Goal: Task Accomplishment & Management: Use online tool/utility

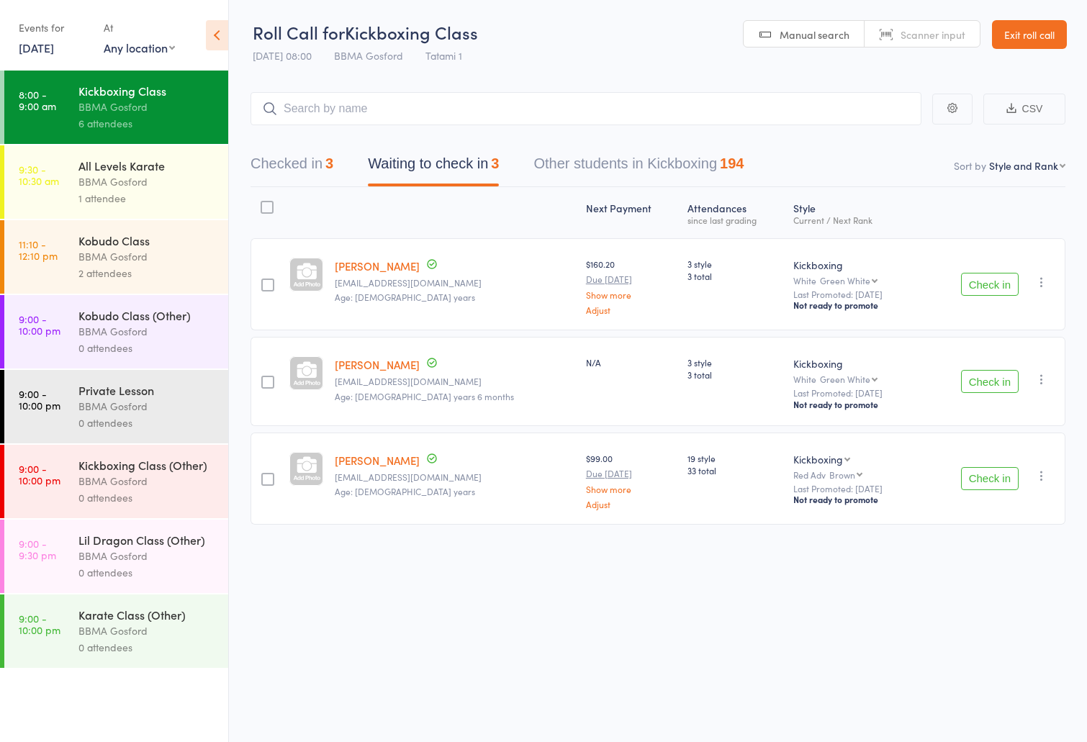
click at [459, 163] on button "Waiting to check in 3" at bounding box center [433, 167] width 131 height 38
click at [158, 189] on div "BBMA Gosford" at bounding box center [146, 181] width 137 height 17
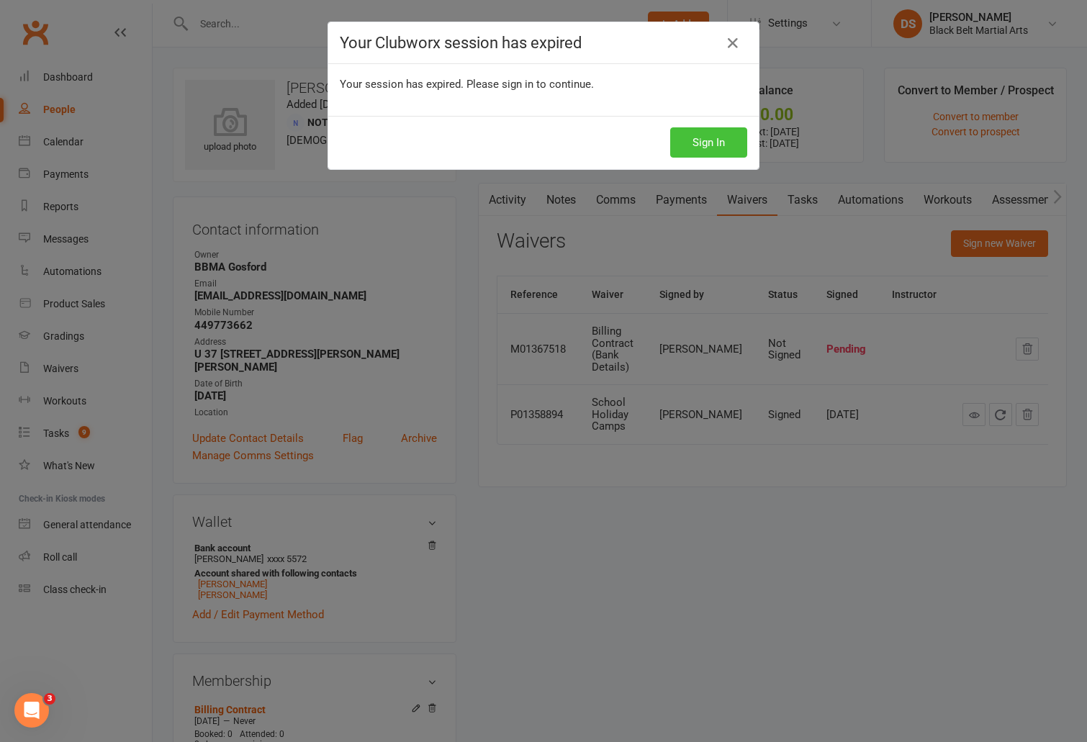
click at [700, 134] on button "Sign In" at bounding box center [708, 142] width 77 height 30
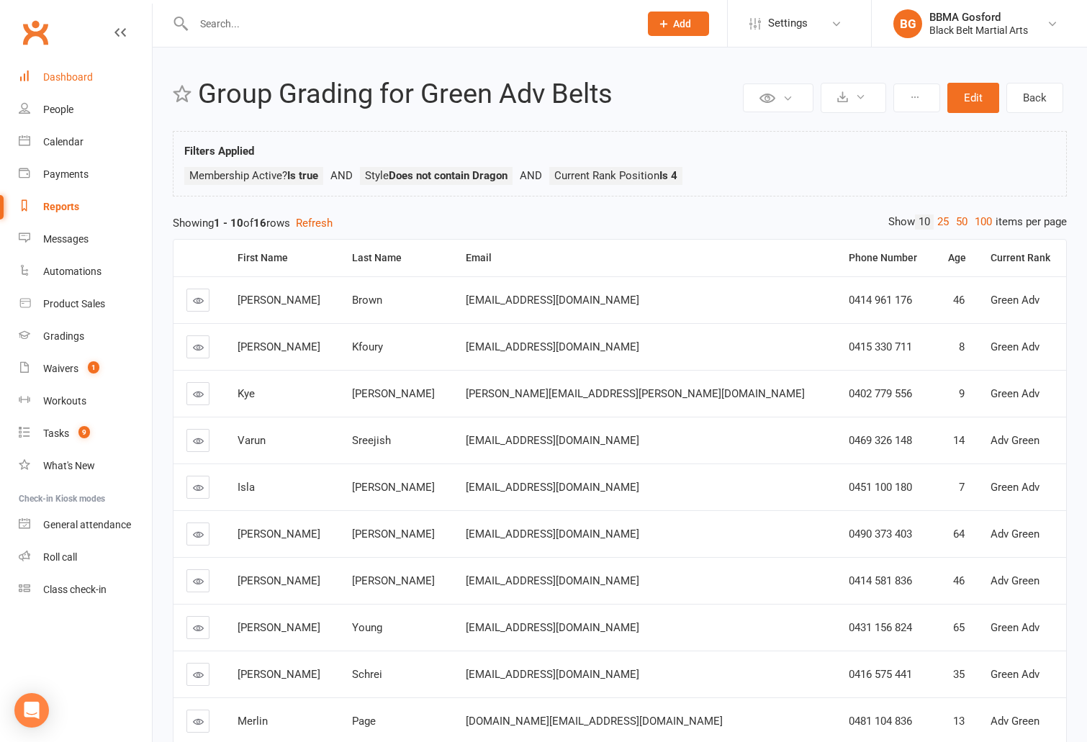
click at [72, 76] on div "Dashboard" at bounding box center [68, 77] width 50 height 12
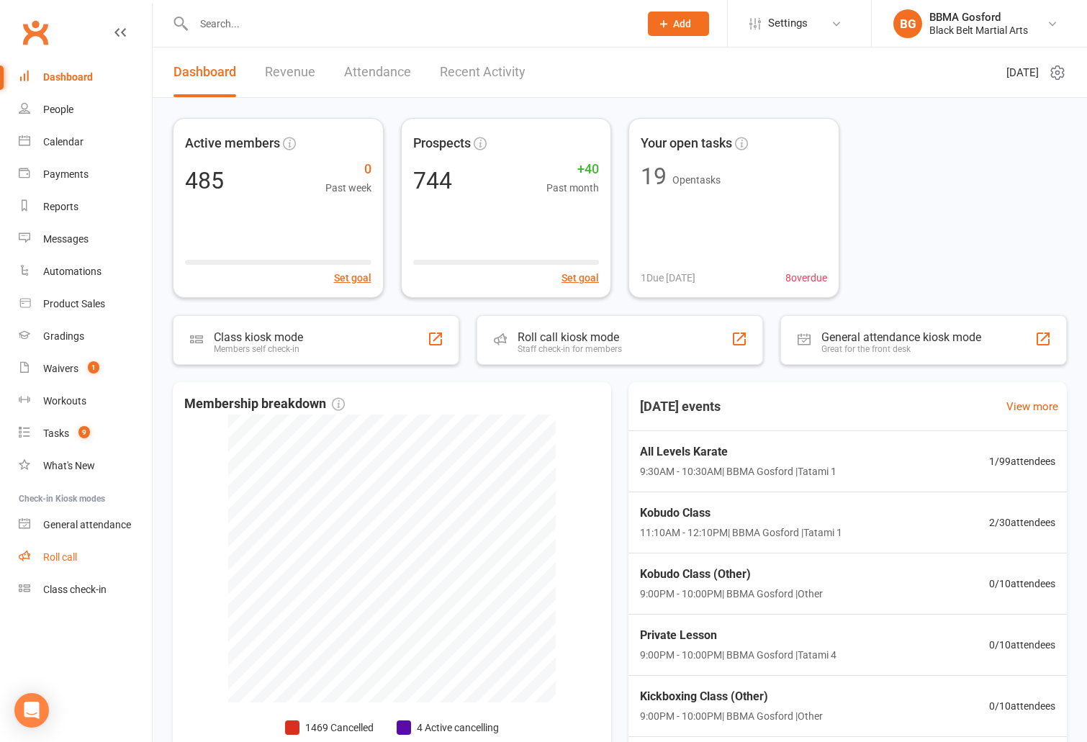
click at [65, 556] on div "Roll call" at bounding box center [60, 557] width 34 height 12
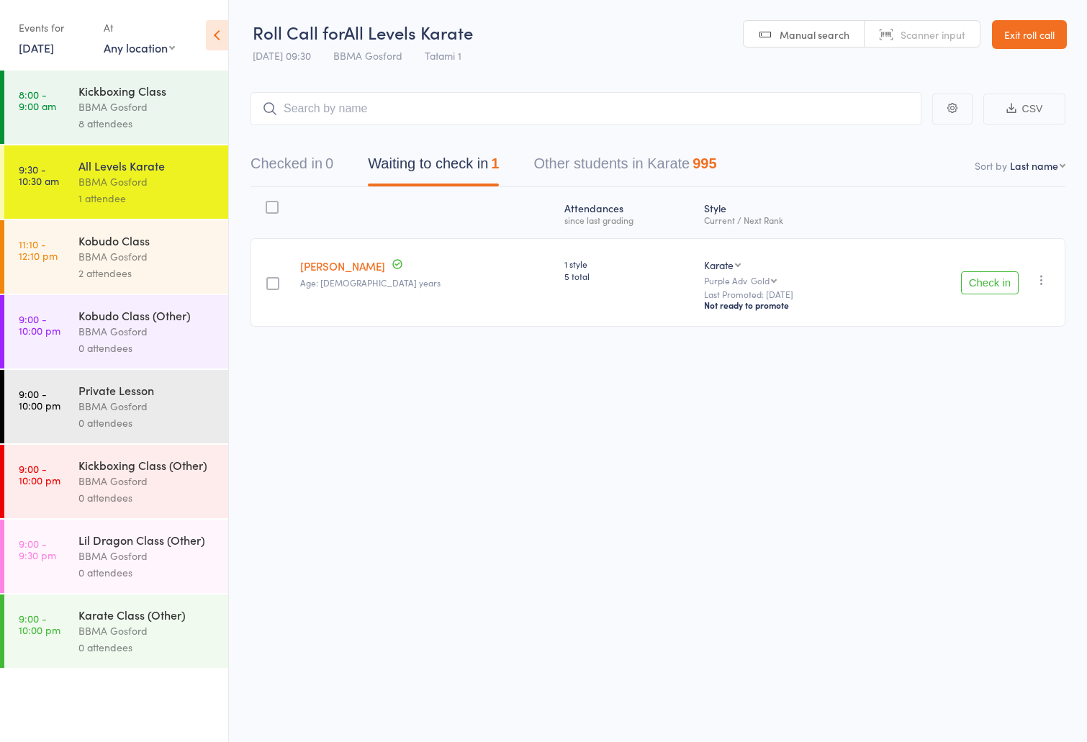
click at [185, 109] on div "BBMA Gosford" at bounding box center [146, 107] width 137 height 17
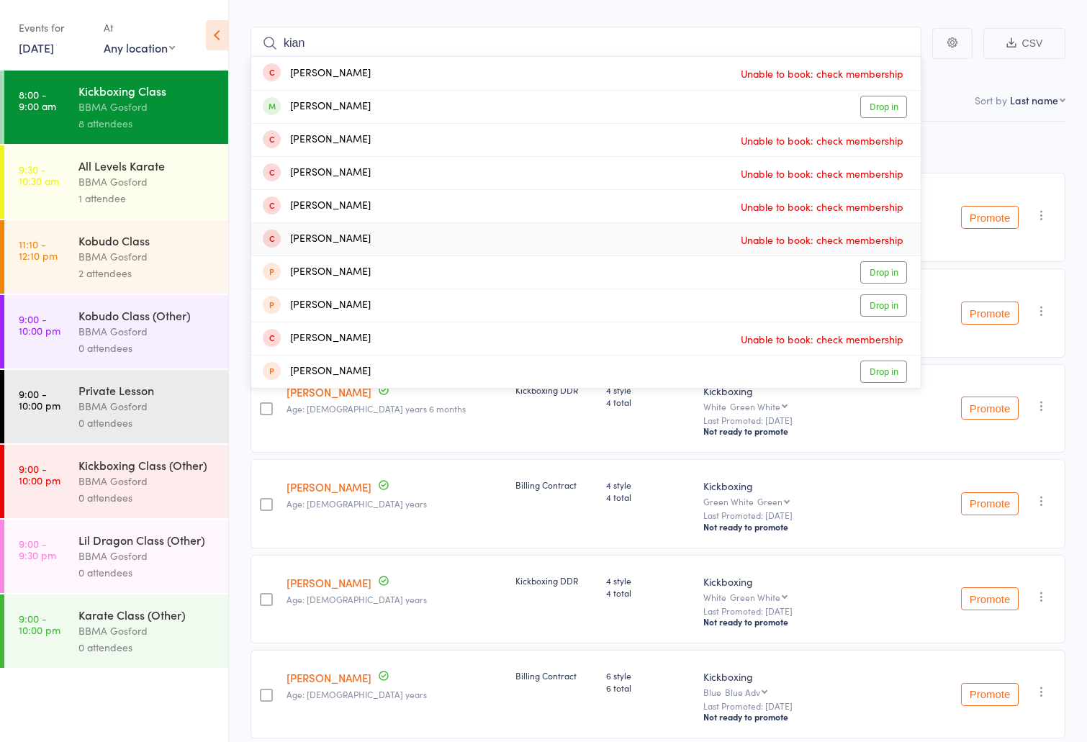
scroll to position [67, 0]
type input "kian"
click at [878, 101] on link "Drop in" at bounding box center [883, 105] width 47 height 22
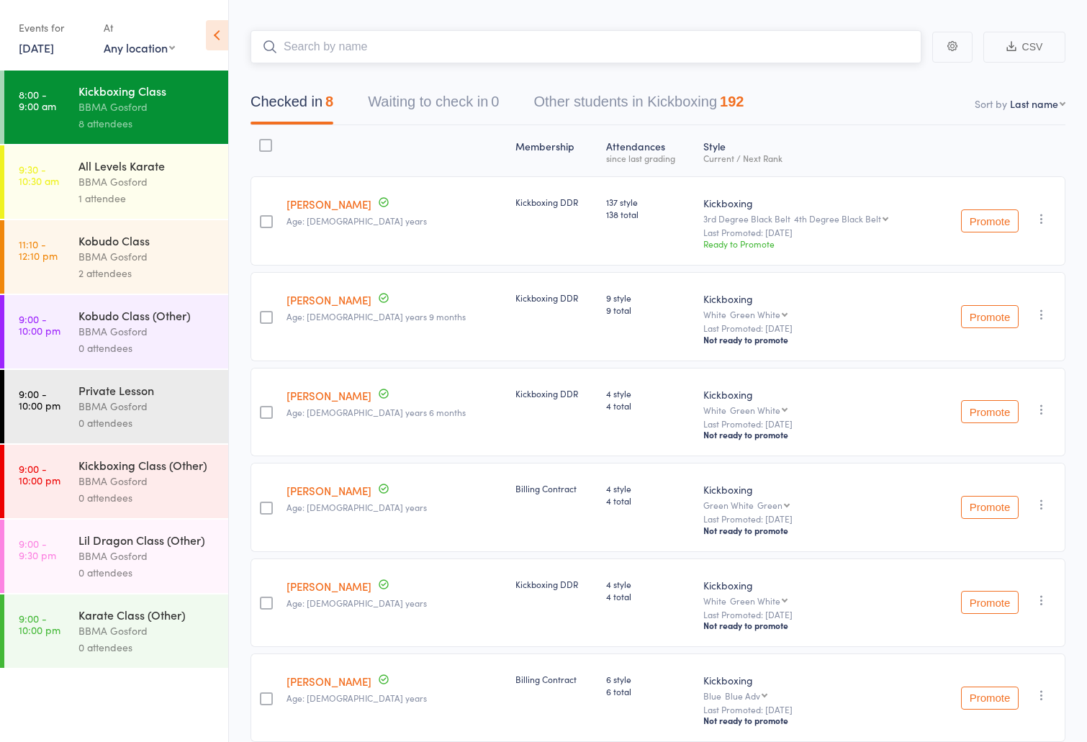
scroll to position [60, 0]
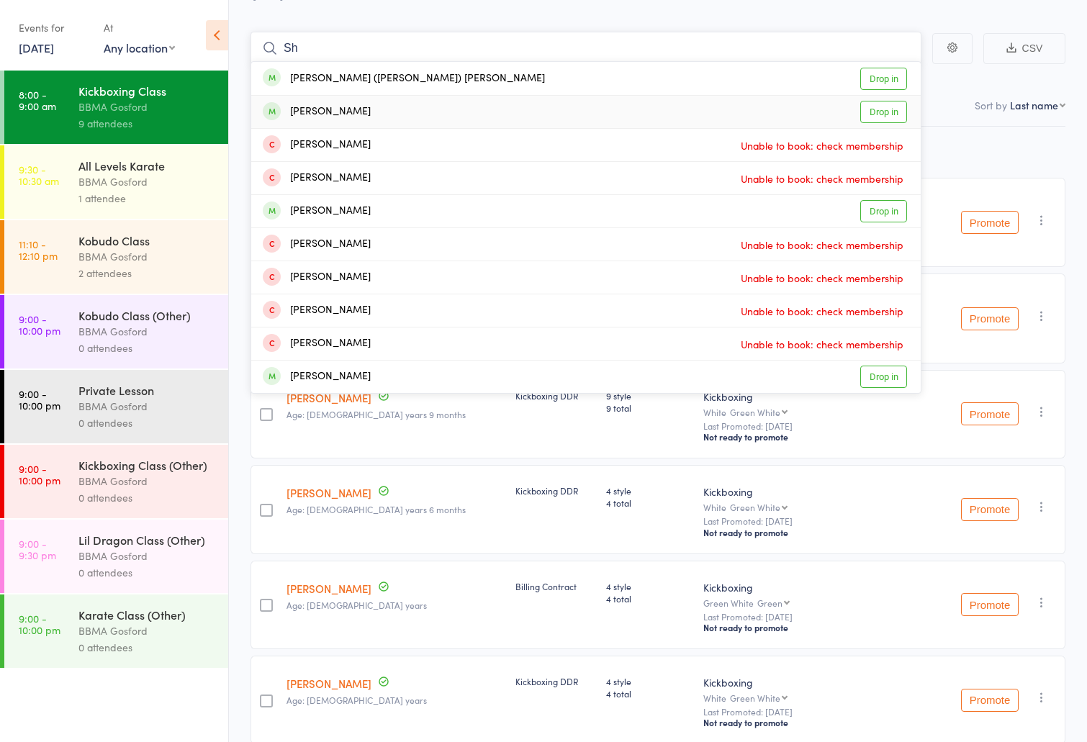
type input "S"
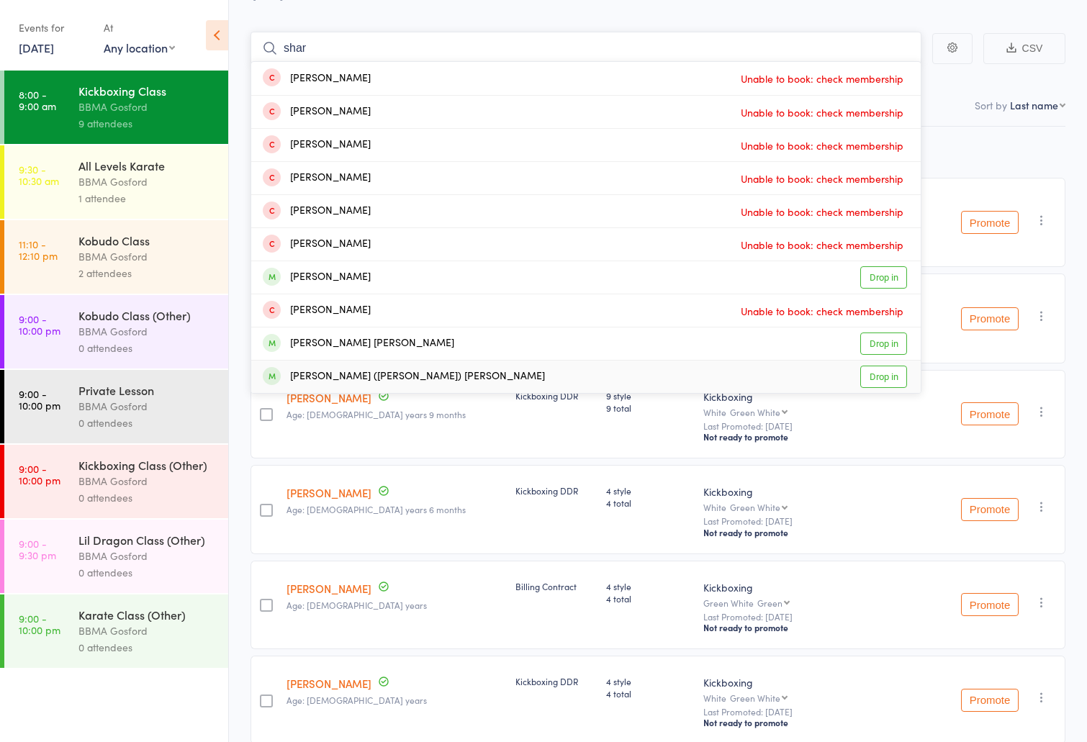
type input "shar"
click at [873, 379] on link "Drop in" at bounding box center [883, 377] width 47 height 22
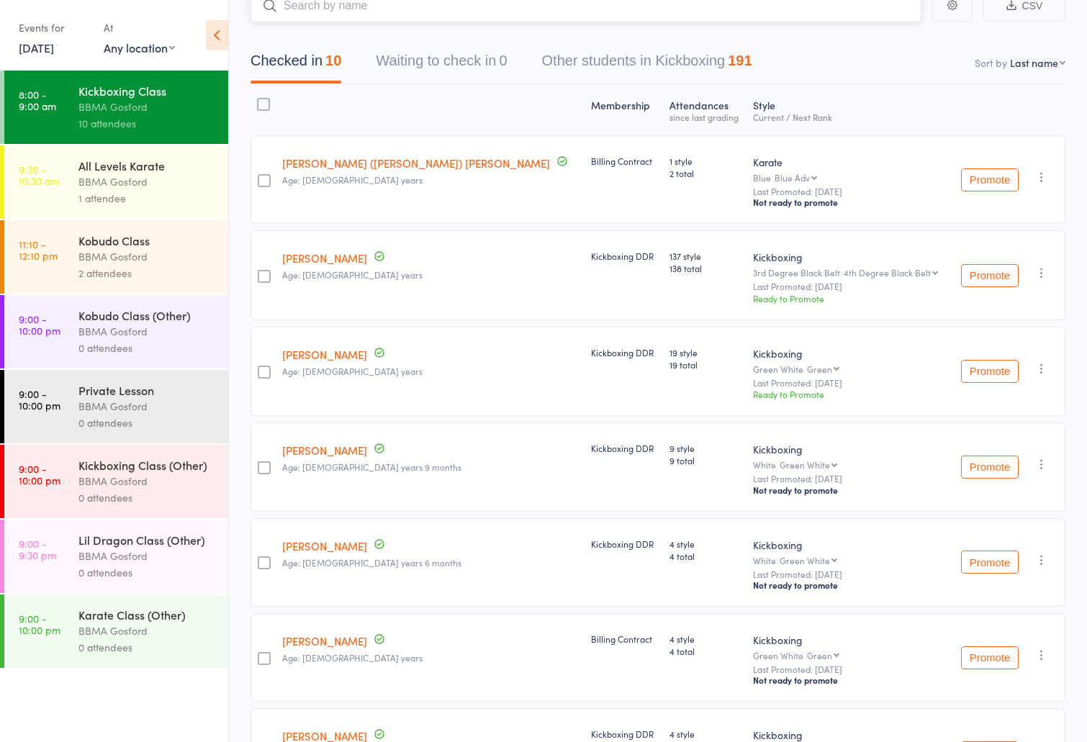
scroll to position [0, 0]
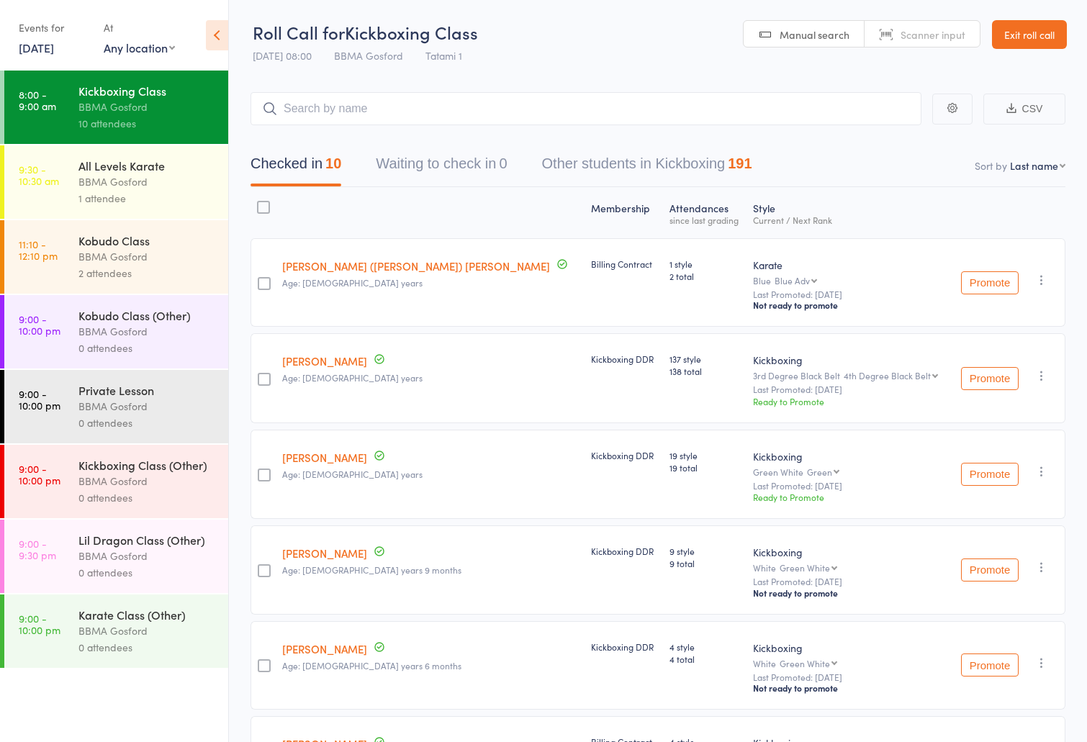
click at [164, 172] on div "All Levels Karate" at bounding box center [146, 166] width 137 height 16
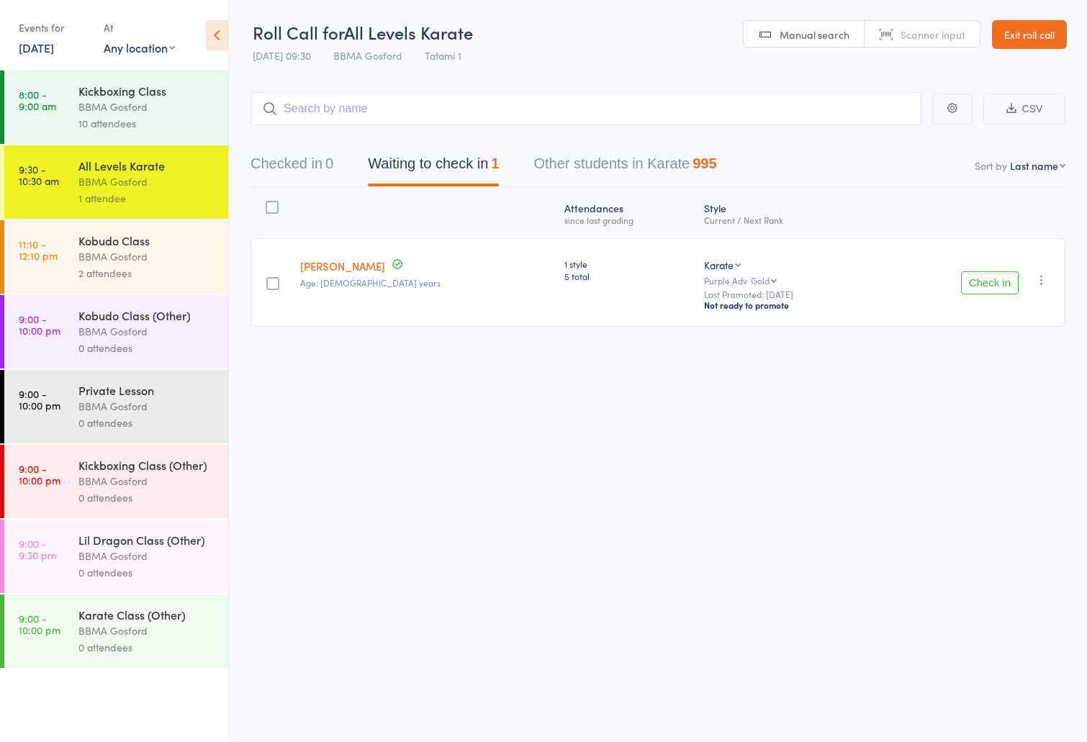
click at [990, 281] on button "Check in" at bounding box center [990, 282] width 58 height 23
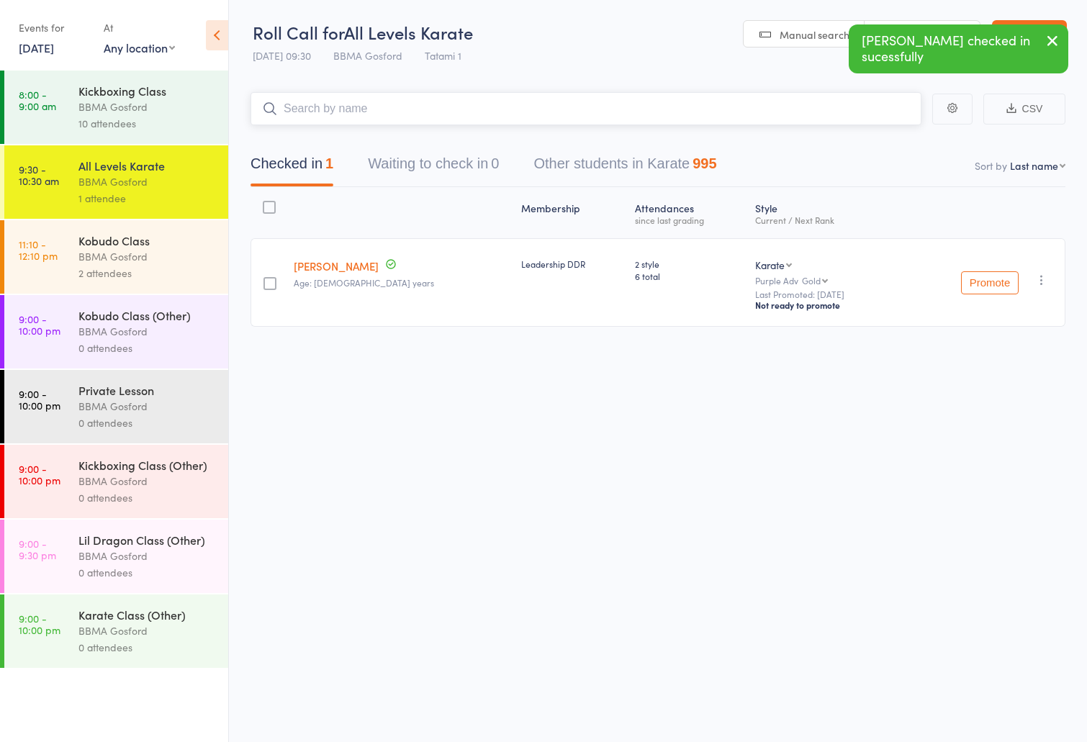
click at [692, 116] on input "search" at bounding box center [585, 108] width 671 height 33
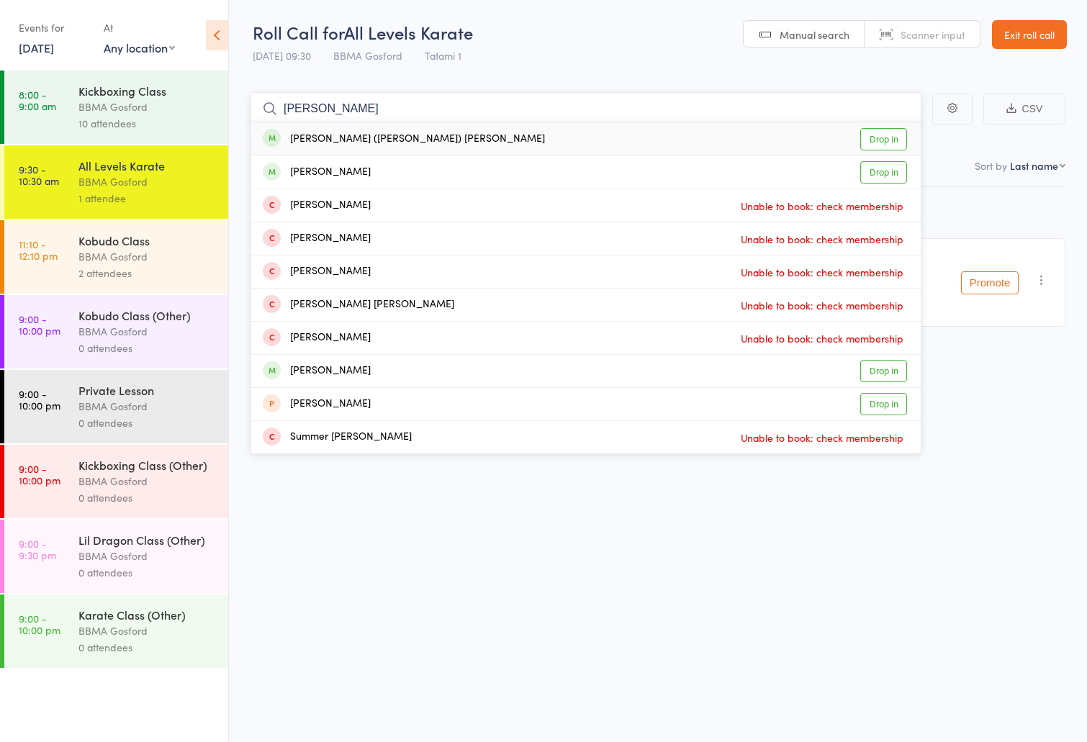
type input "[PERSON_NAME]"
click at [873, 134] on link "Drop in" at bounding box center [883, 139] width 47 height 22
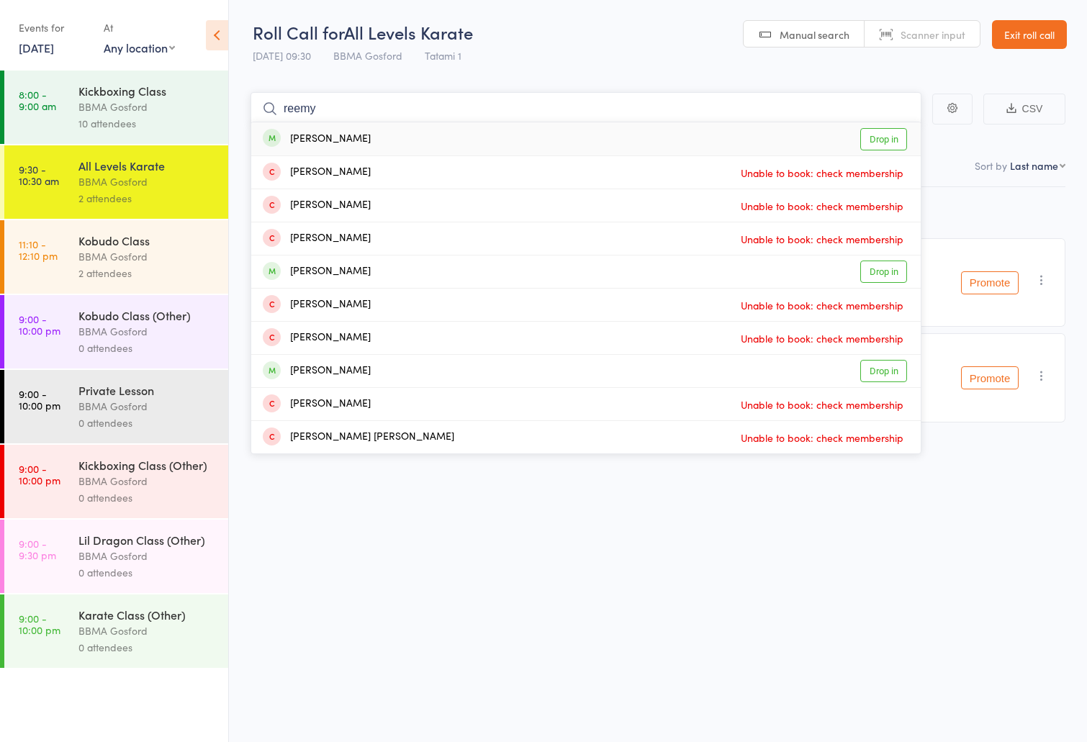
type input "reemy"
click at [879, 137] on link "Drop in" at bounding box center [883, 139] width 47 height 22
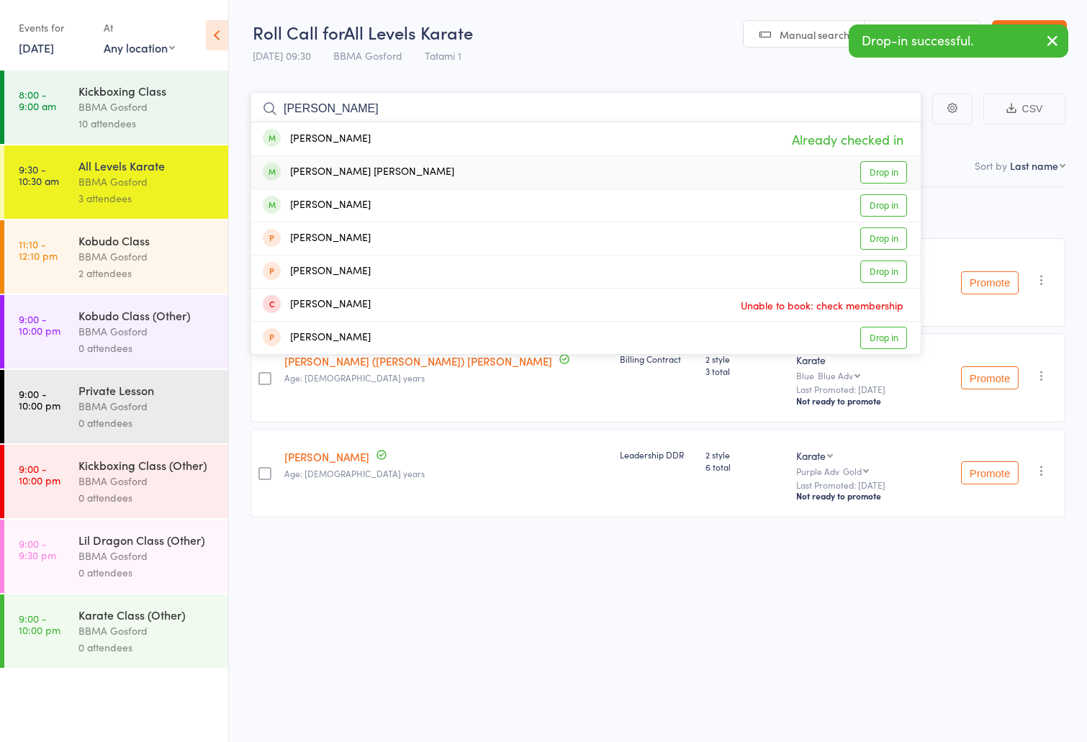
type input "[PERSON_NAME]"
click at [879, 178] on link "Drop in" at bounding box center [883, 172] width 47 height 22
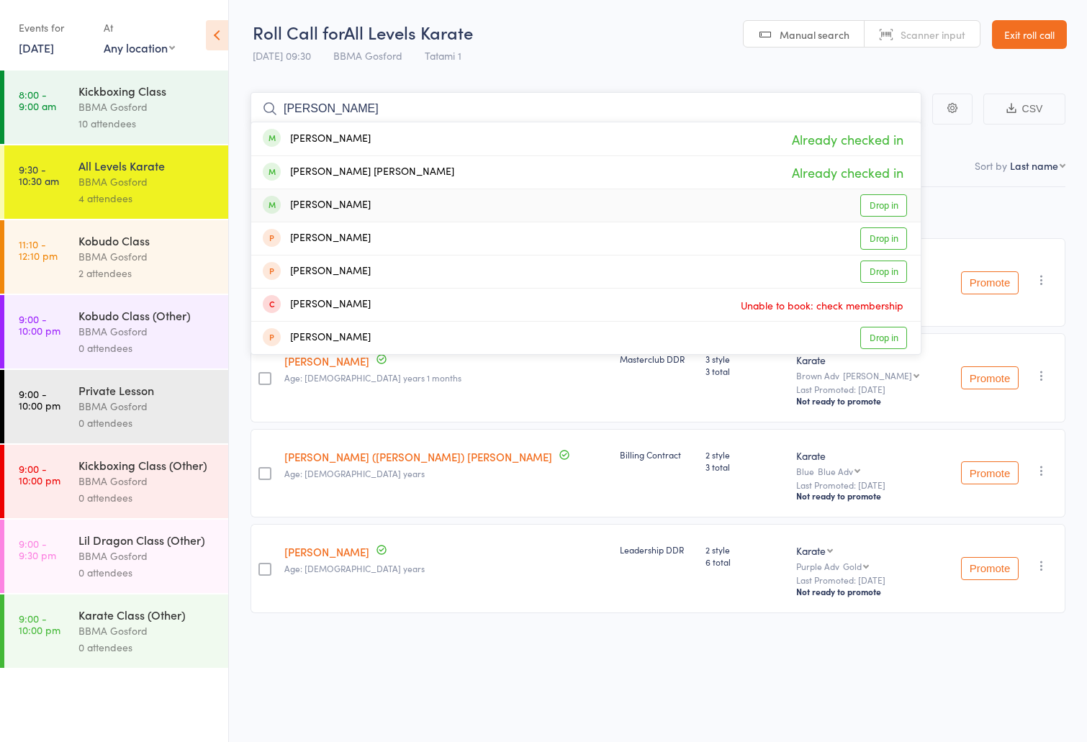
type input "[PERSON_NAME]"
click at [891, 204] on link "Drop in" at bounding box center [883, 205] width 47 height 22
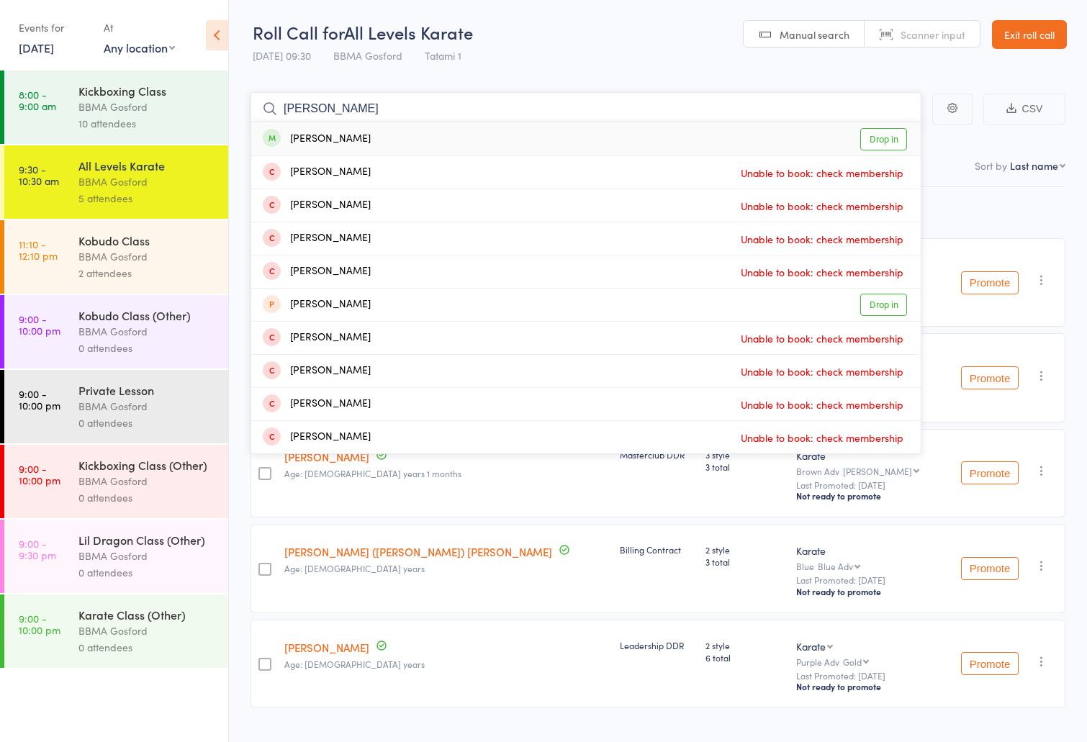
type input "[PERSON_NAME]"
click at [894, 143] on link "Drop in" at bounding box center [883, 139] width 47 height 22
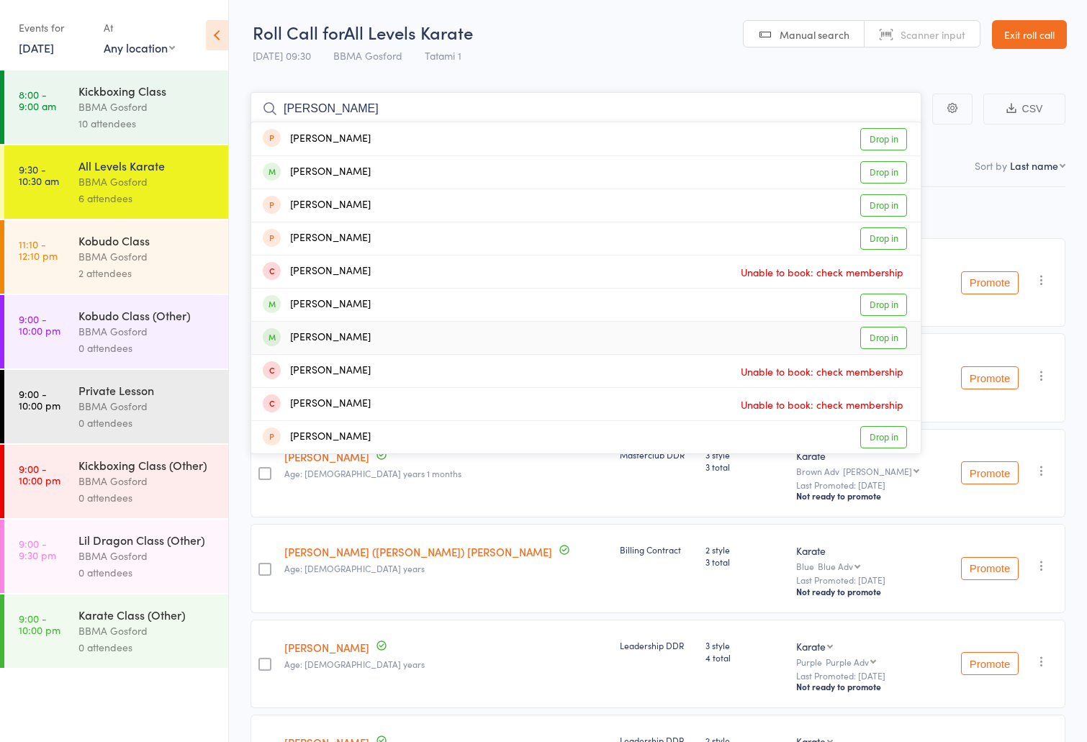
type input "[PERSON_NAME]"
click at [712, 335] on div "[PERSON_NAME] Drop in" at bounding box center [585, 338] width 669 height 32
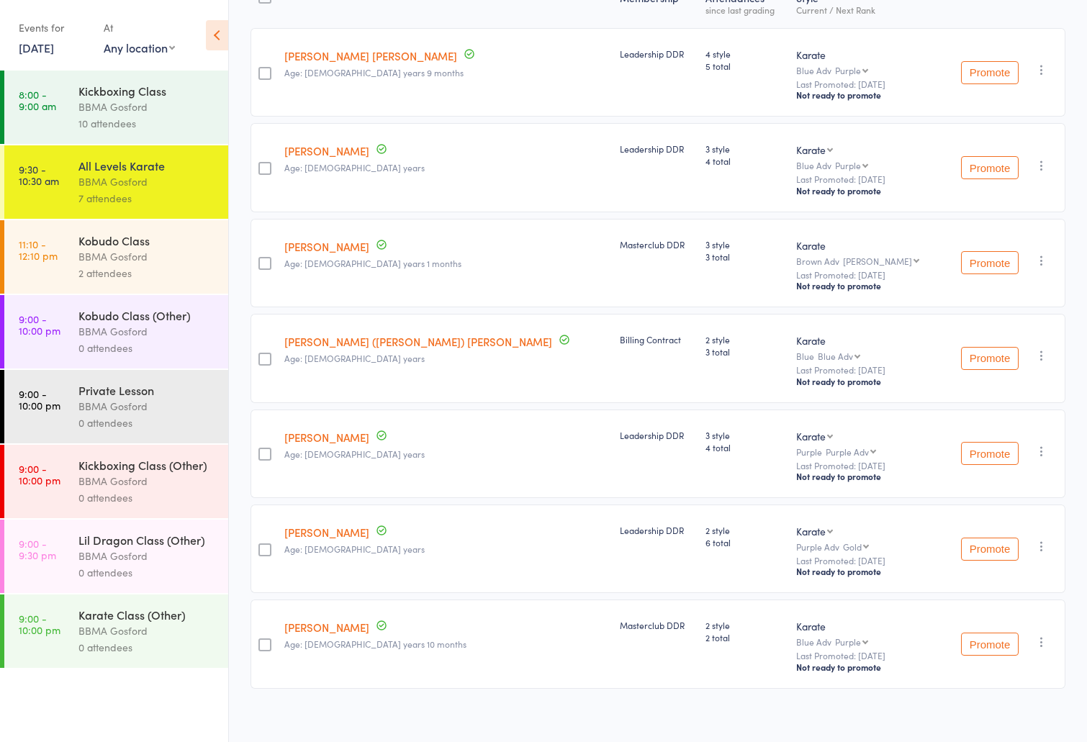
scroll to position [230, 0]
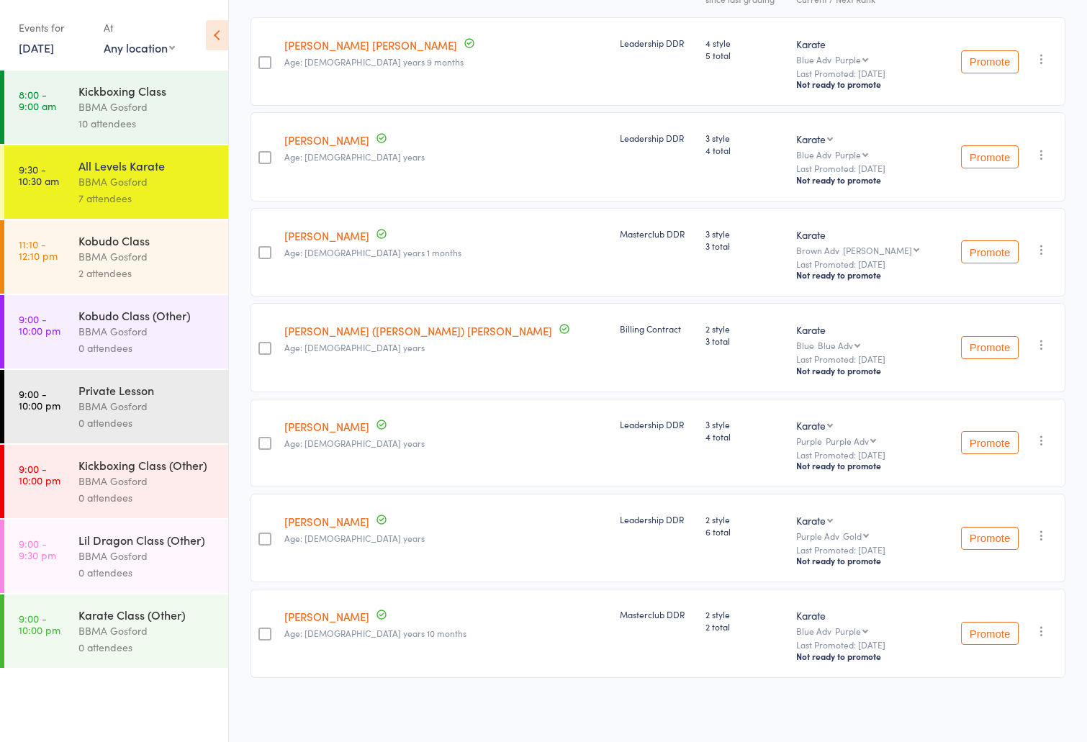
click at [1041, 627] on icon "button" at bounding box center [1041, 631] width 14 height 14
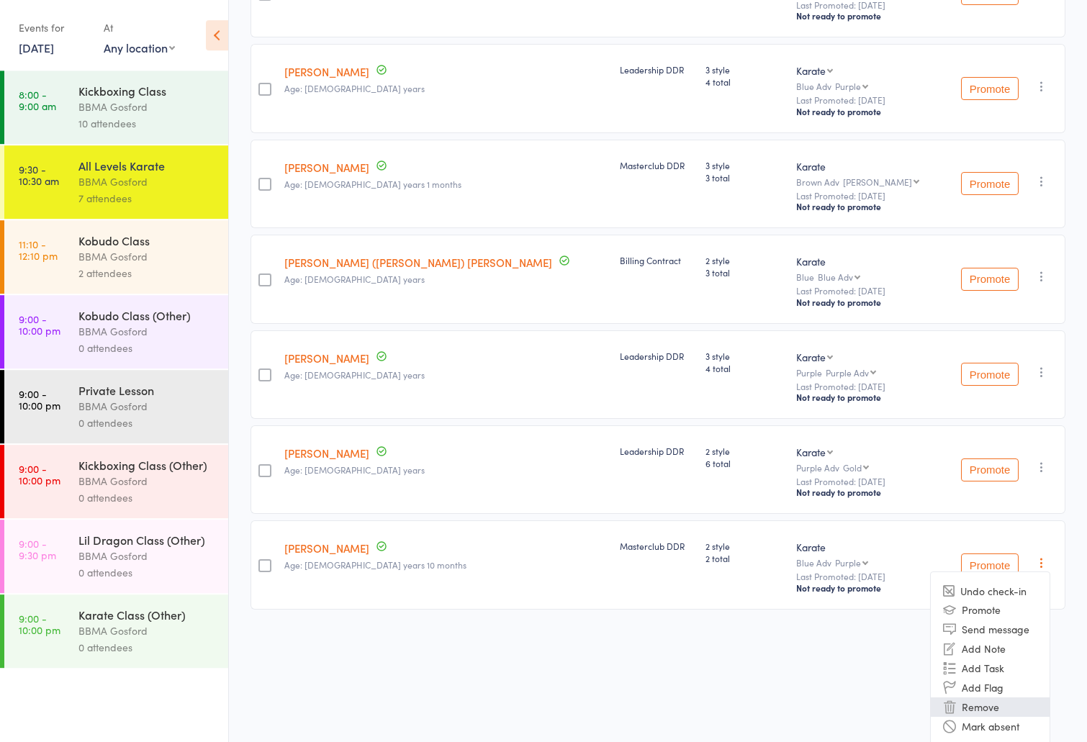
scroll to position [294, 0]
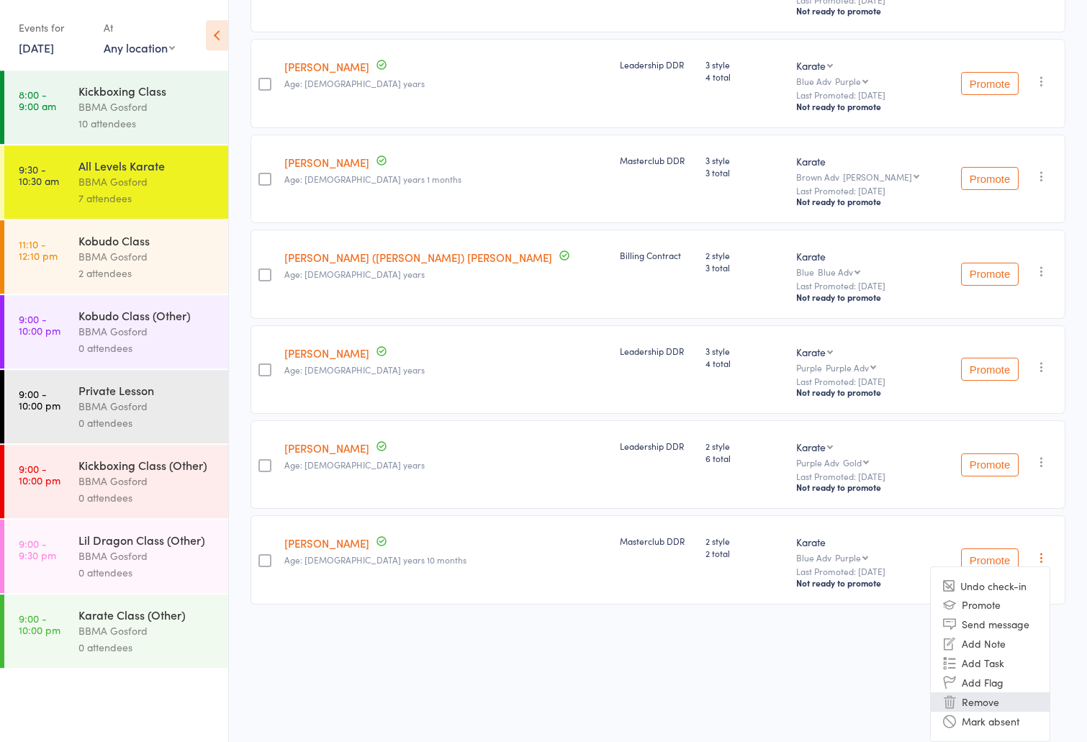
click at [1030, 706] on li "Remove" at bounding box center [989, 701] width 119 height 19
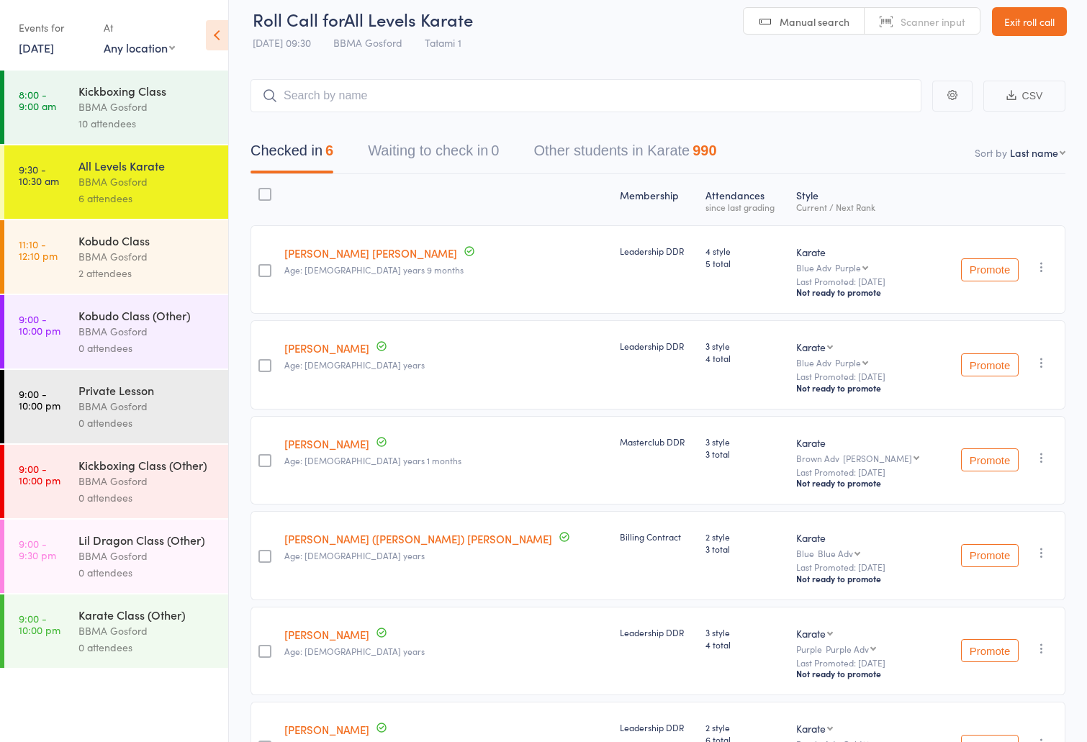
scroll to position [0, 0]
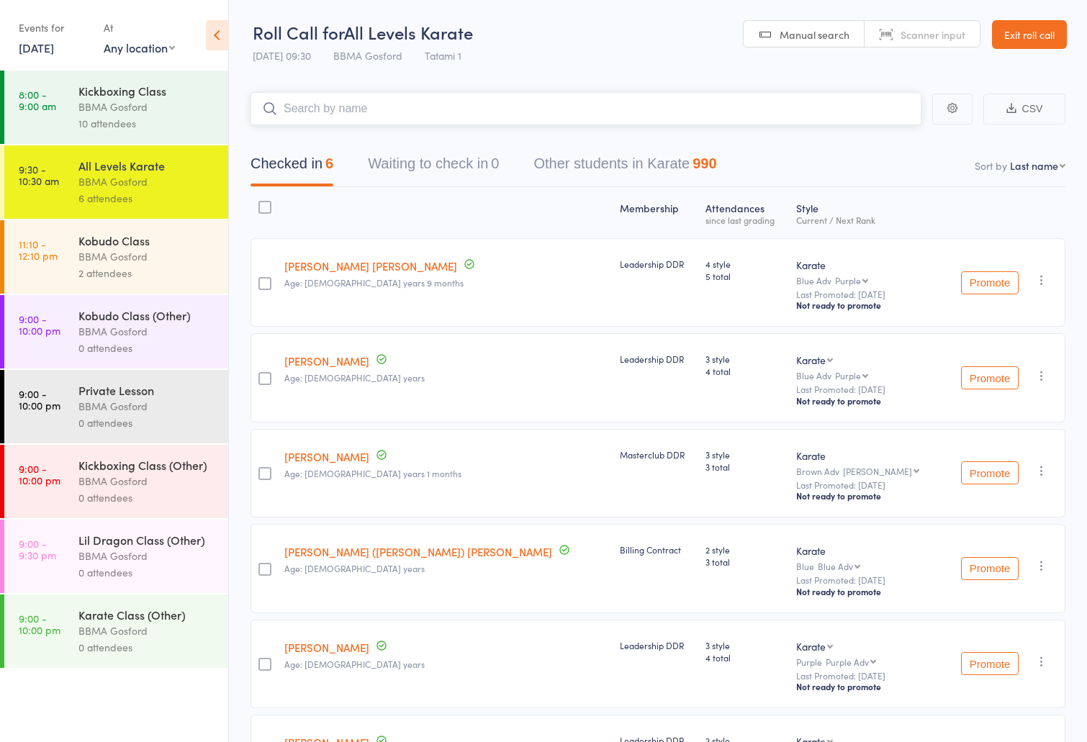
click at [448, 109] on input "search" at bounding box center [585, 108] width 671 height 33
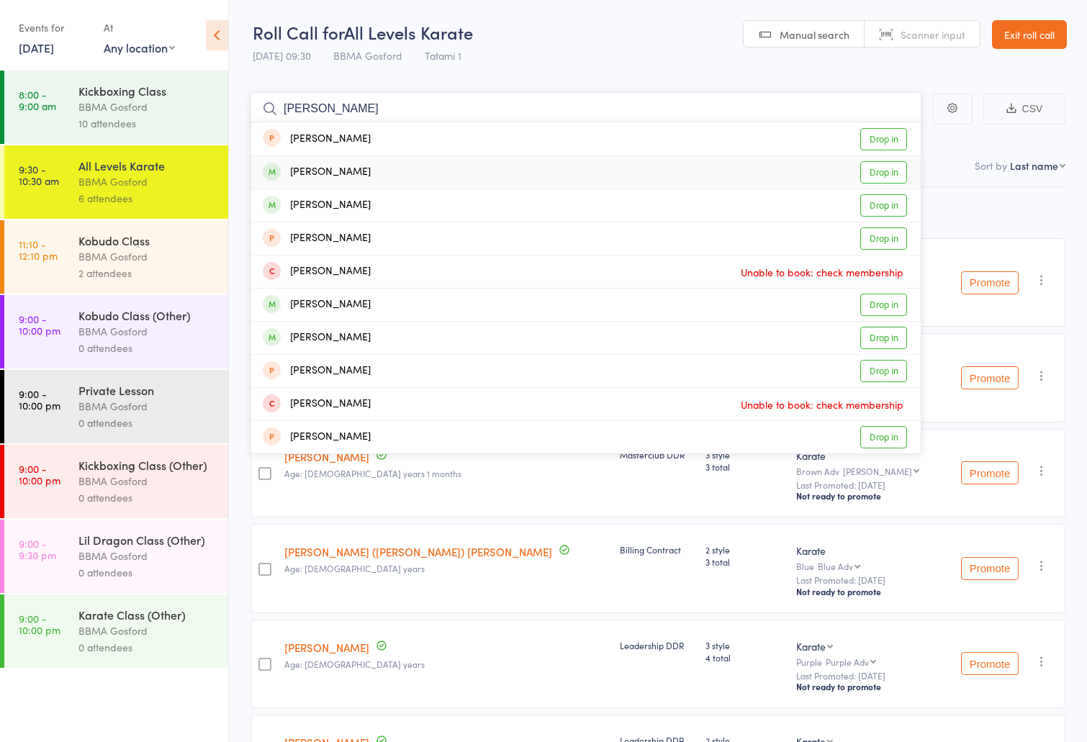
type input "[PERSON_NAME]"
click at [873, 172] on link "Drop in" at bounding box center [883, 172] width 47 height 22
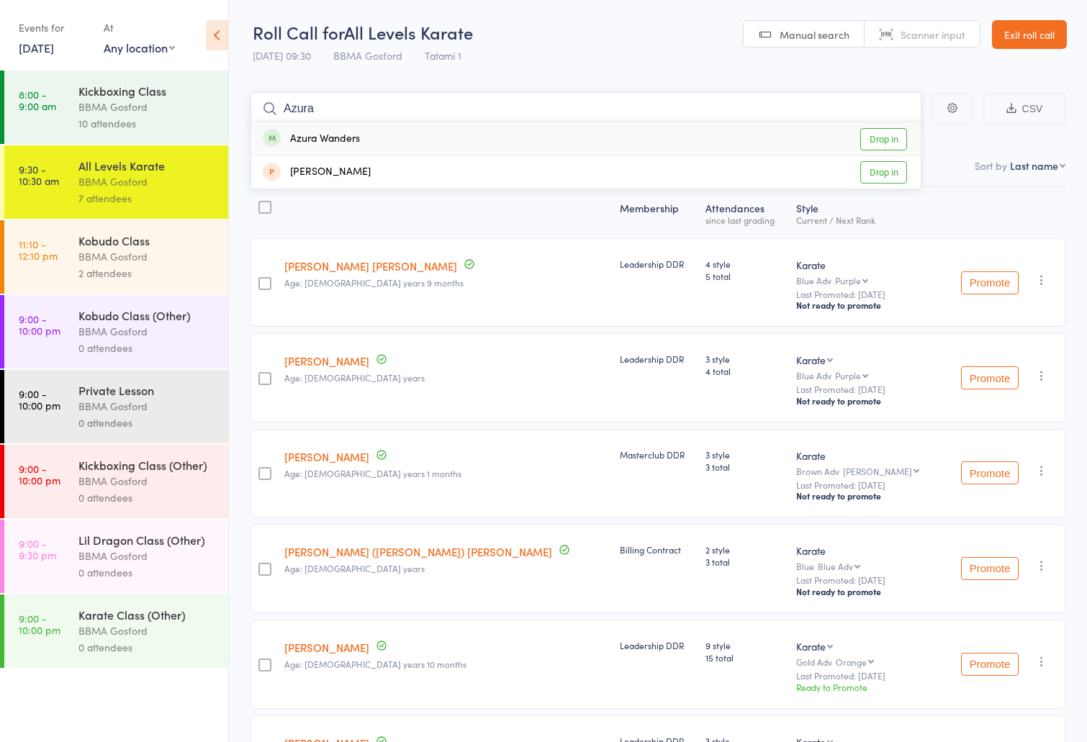
type input "Azura"
click at [874, 142] on link "Drop in" at bounding box center [883, 139] width 47 height 22
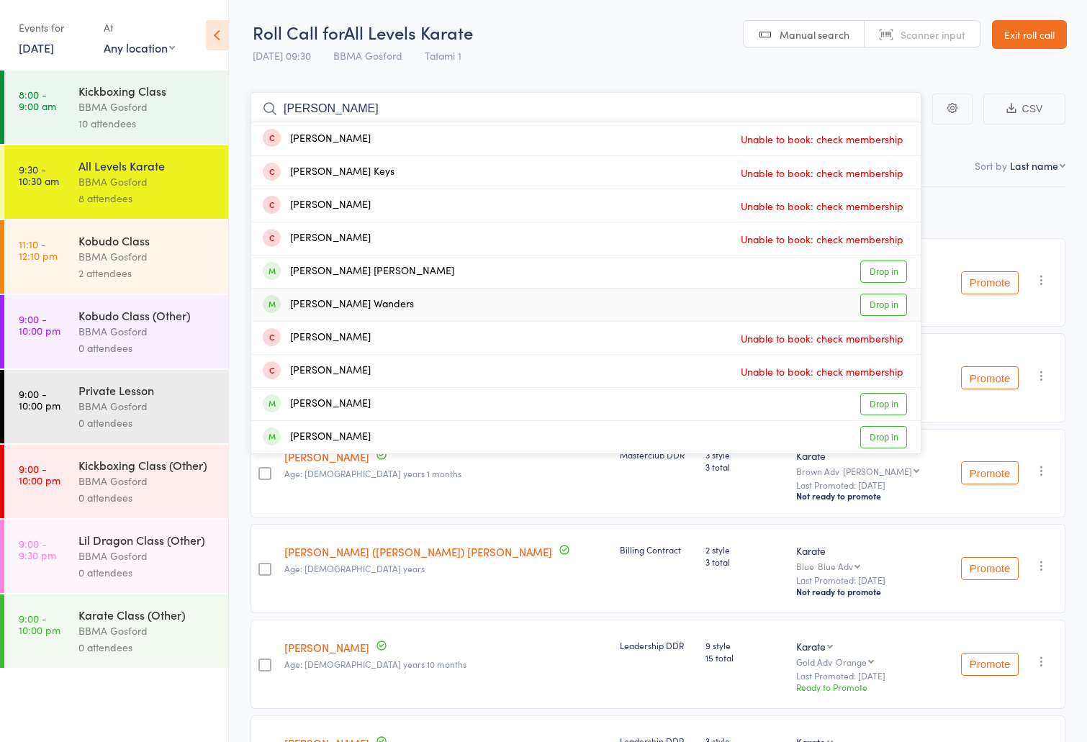
type input "[PERSON_NAME]"
click at [883, 302] on link "Drop in" at bounding box center [883, 305] width 47 height 22
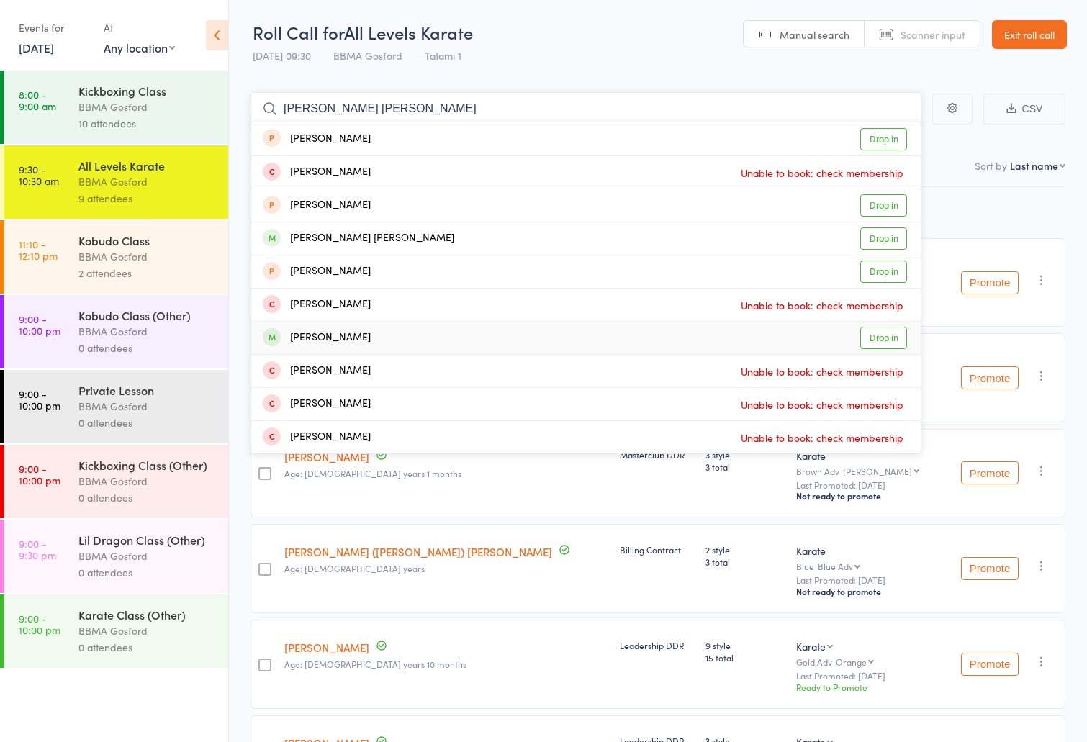
type input "[PERSON_NAME] [PERSON_NAME]"
click at [892, 340] on link "Drop in" at bounding box center [883, 338] width 47 height 22
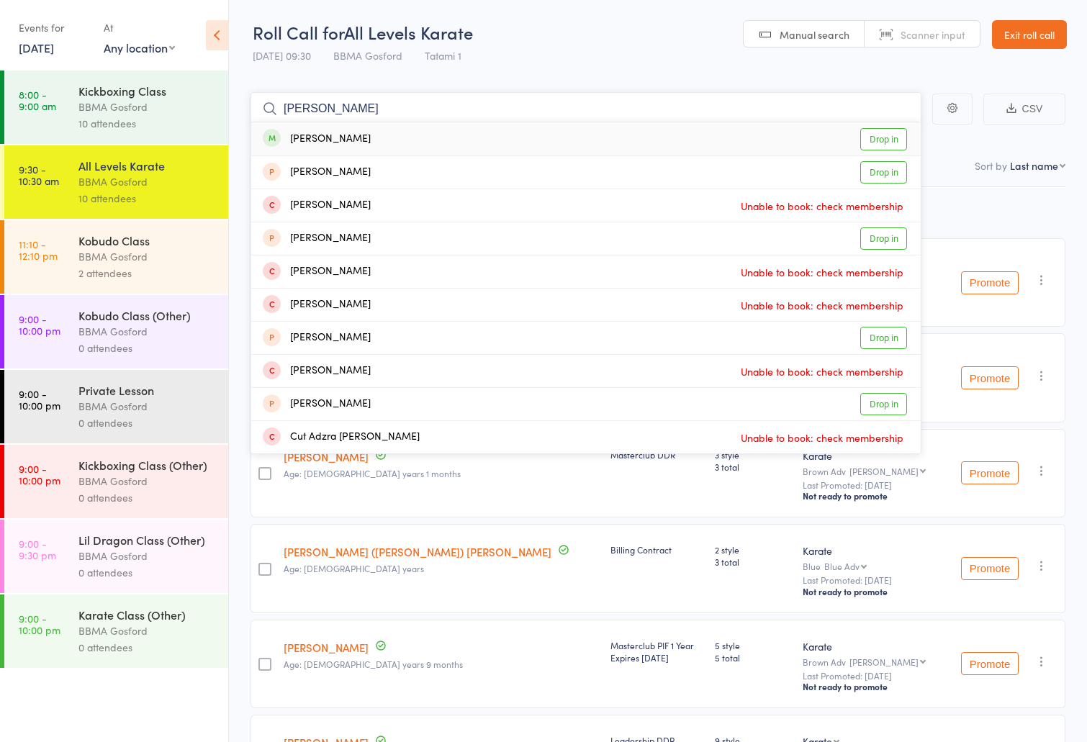
type input "[PERSON_NAME]"
click at [874, 140] on link "Drop in" at bounding box center [883, 139] width 47 height 22
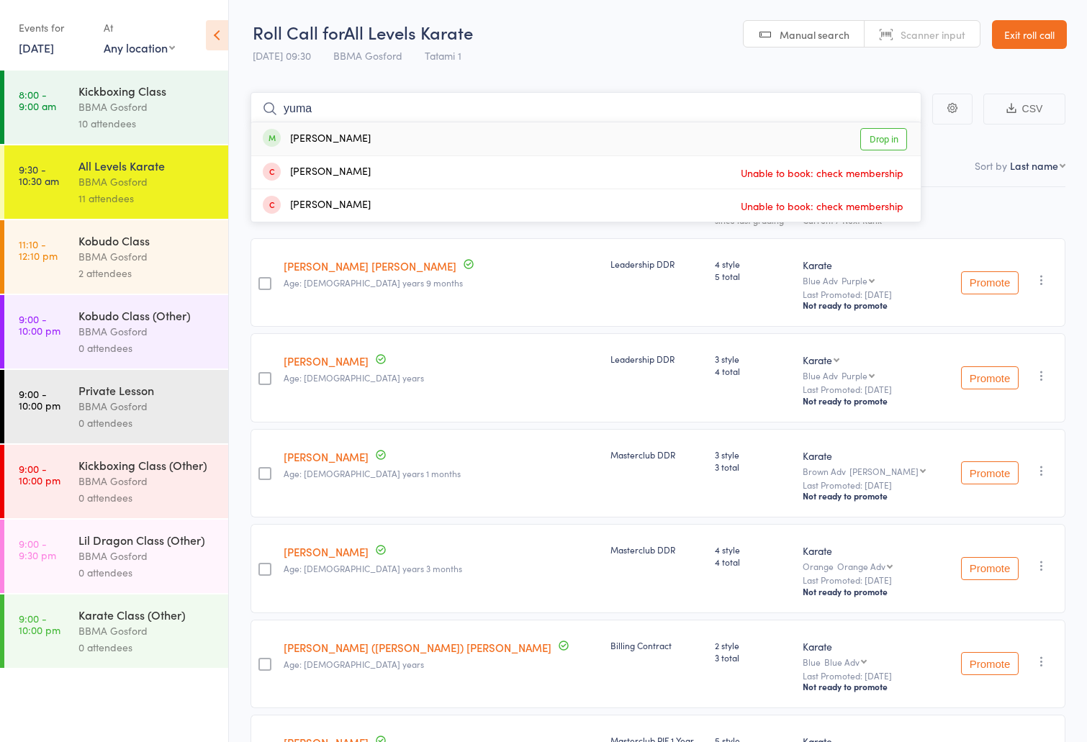
type input "yuma"
click at [890, 133] on link "Drop in" at bounding box center [883, 139] width 47 height 22
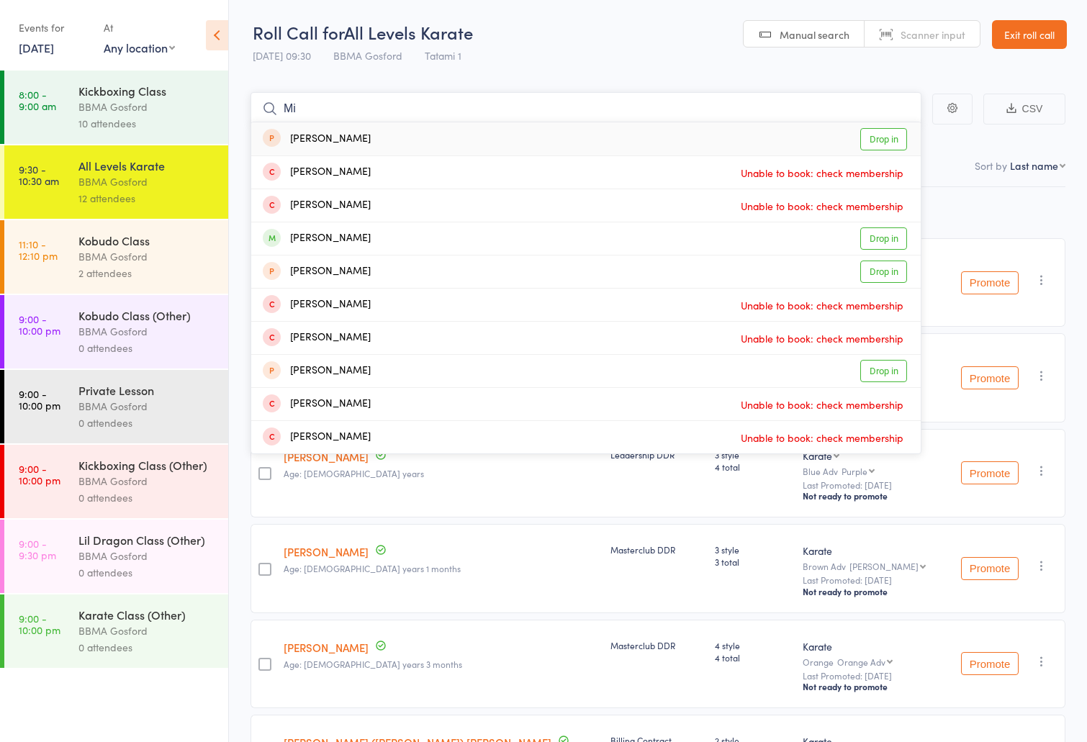
type input "M"
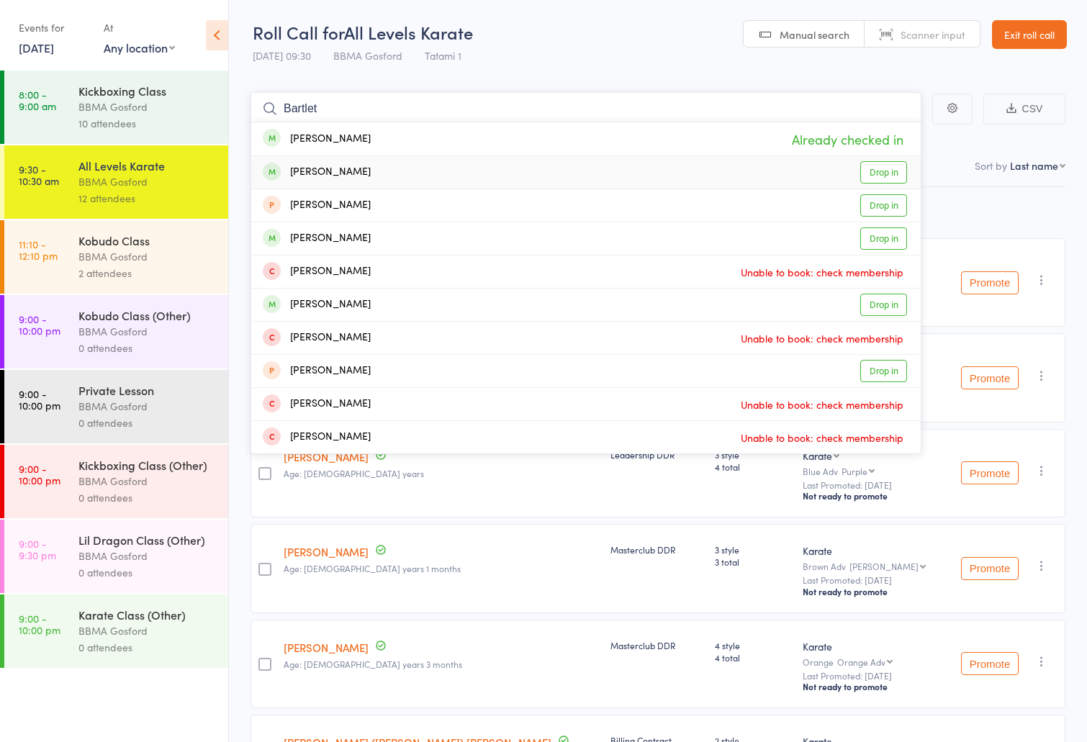
type input "Bartlet"
click at [865, 170] on link "Drop in" at bounding box center [883, 172] width 47 height 22
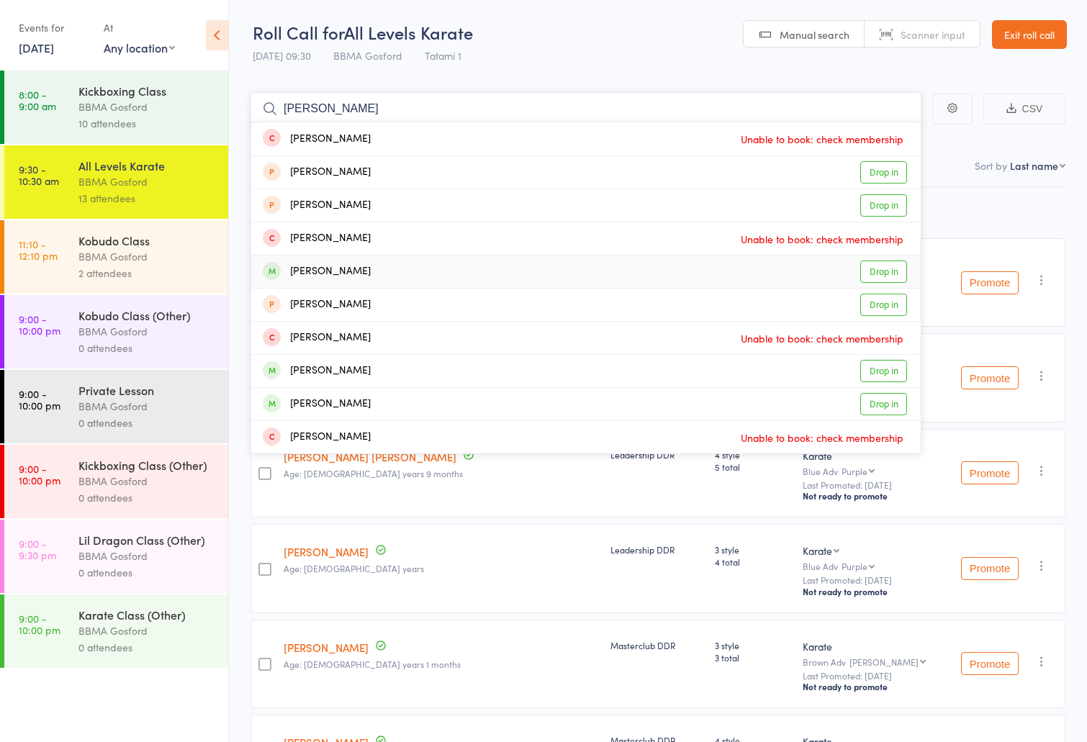
type input "[PERSON_NAME]"
click at [890, 273] on link "Drop in" at bounding box center [883, 272] width 47 height 22
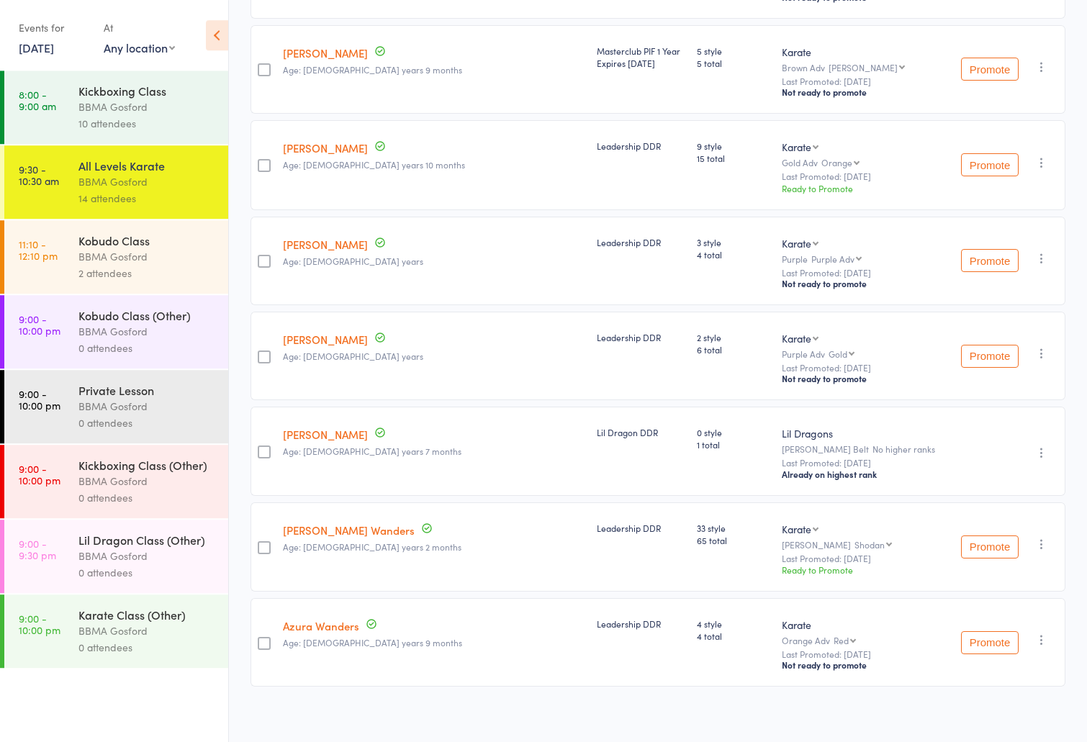
scroll to position [904, 0]
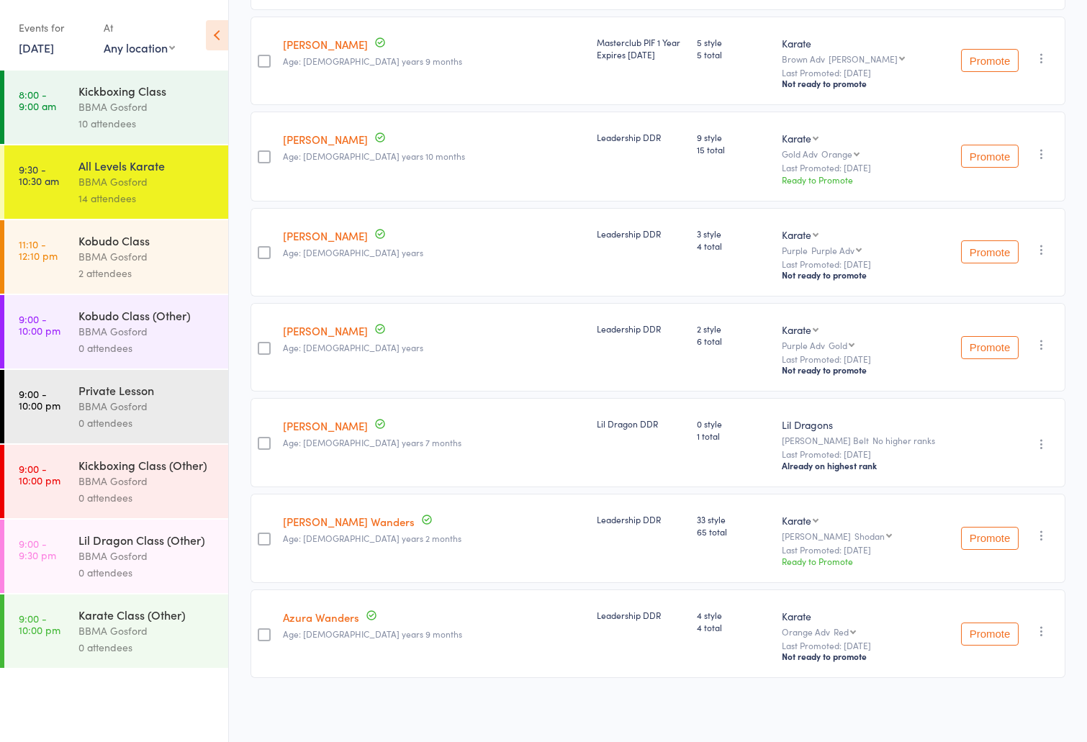
click at [1038, 438] on icon "button" at bounding box center [1041, 444] width 14 height 14
click at [1014, 562] on li "Remove" at bounding box center [989, 568] width 119 height 19
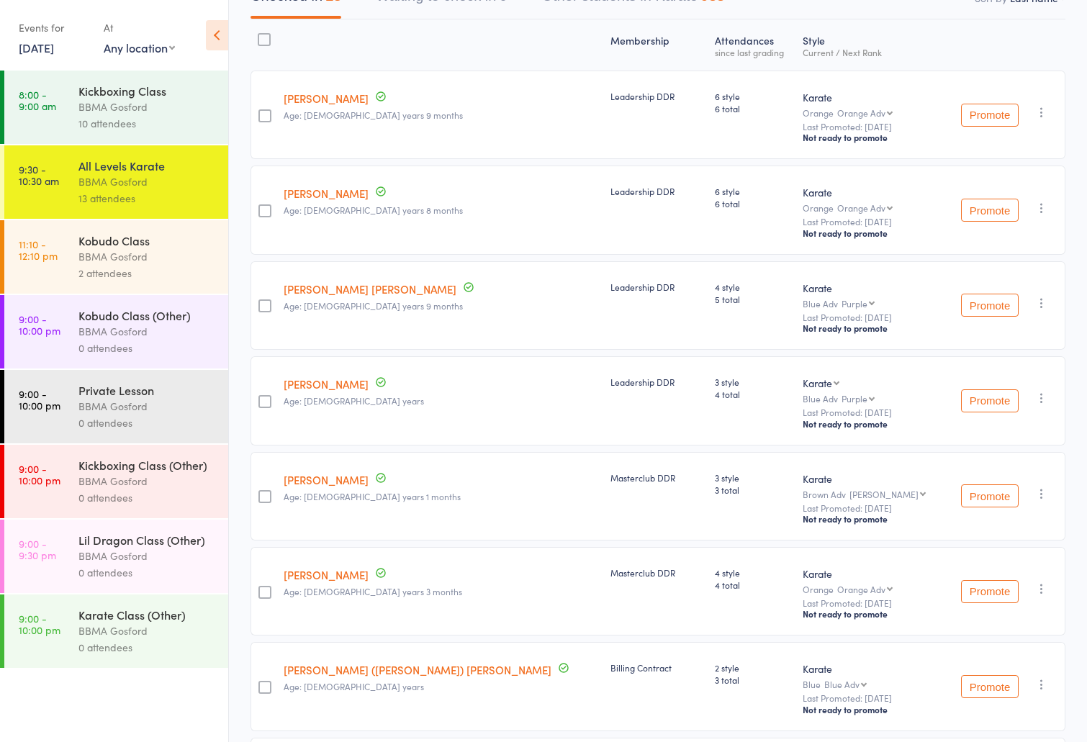
scroll to position [0, 0]
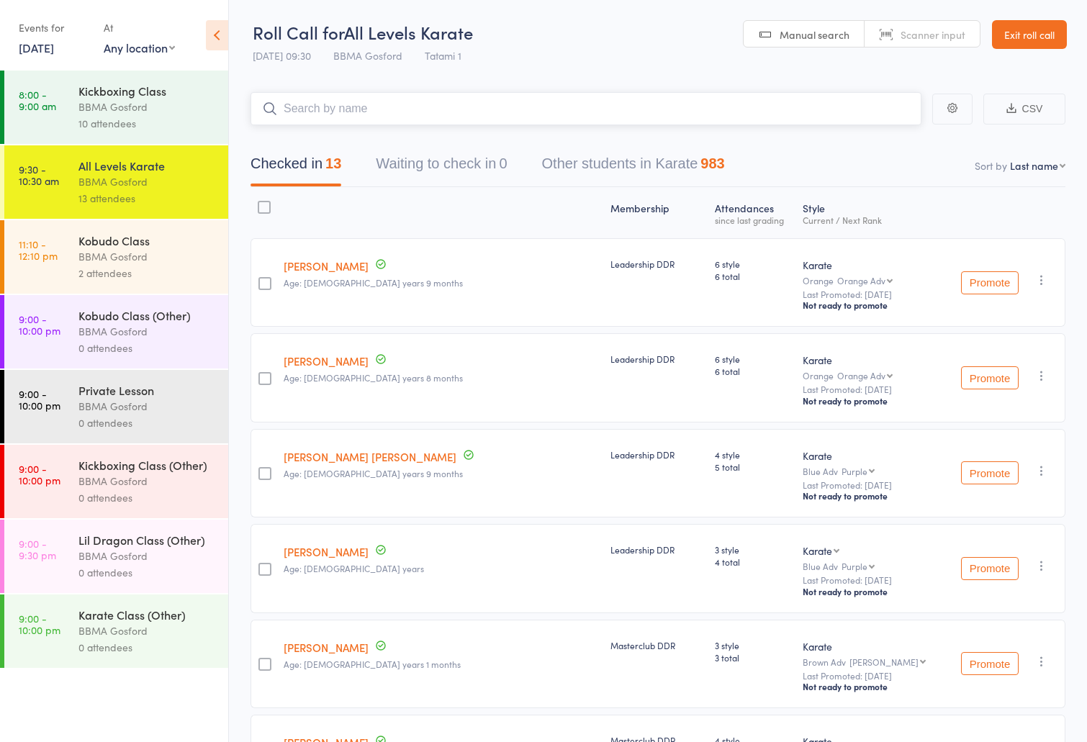
click at [632, 117] on input "search" at bounding box center [585, 108] width 671 height 33
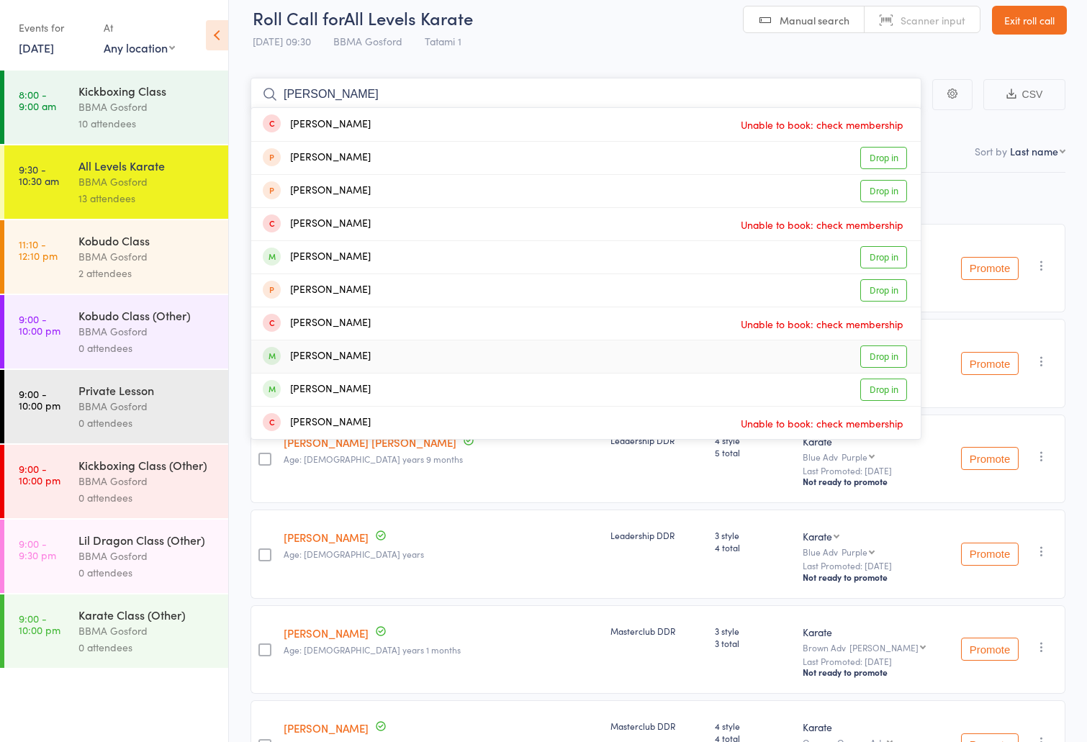
scroll to position [11, 0]
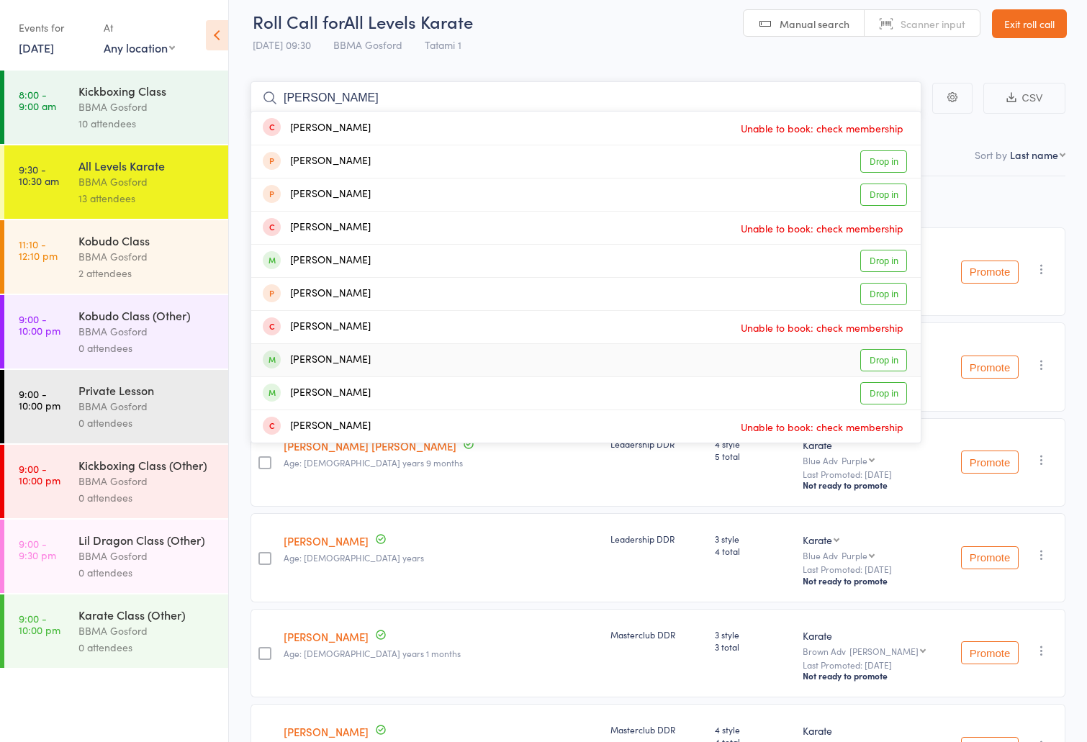
type input "[PERSON_NAME]"
click at [880, 354] on link "Drop in" at bounding box center [883, 360] width 47 height 22
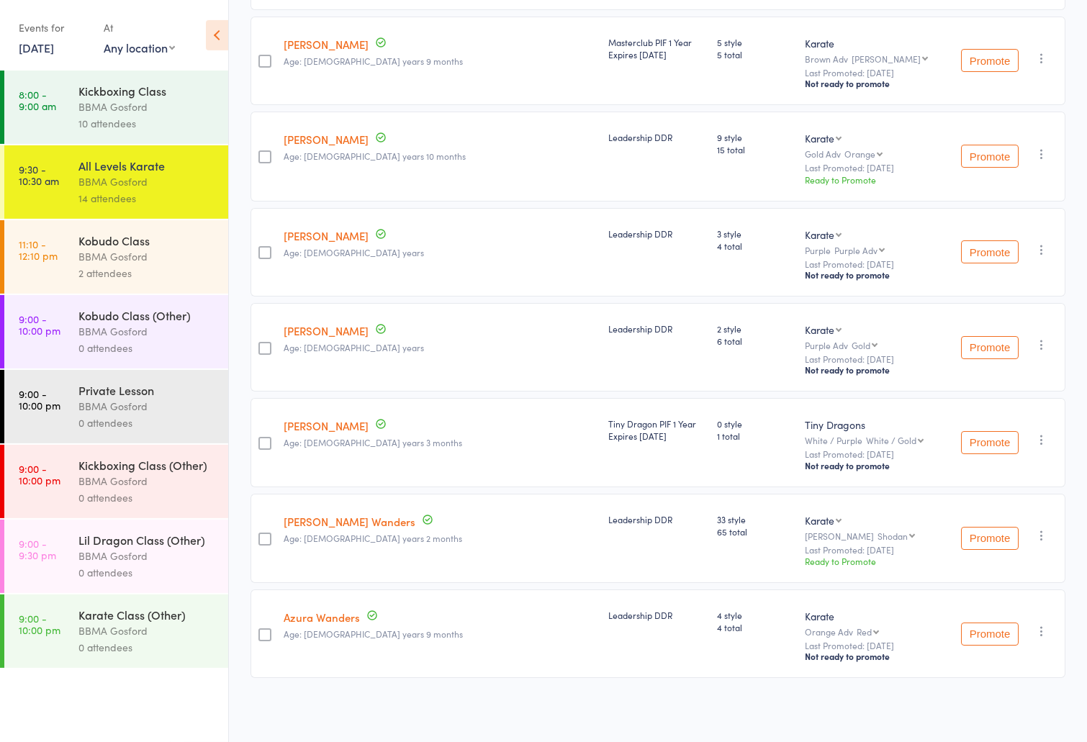
scroll to position [900, 0]
click at [1038, 440] on icon "button" at bounding box center [1041, 439] width 14 height 14
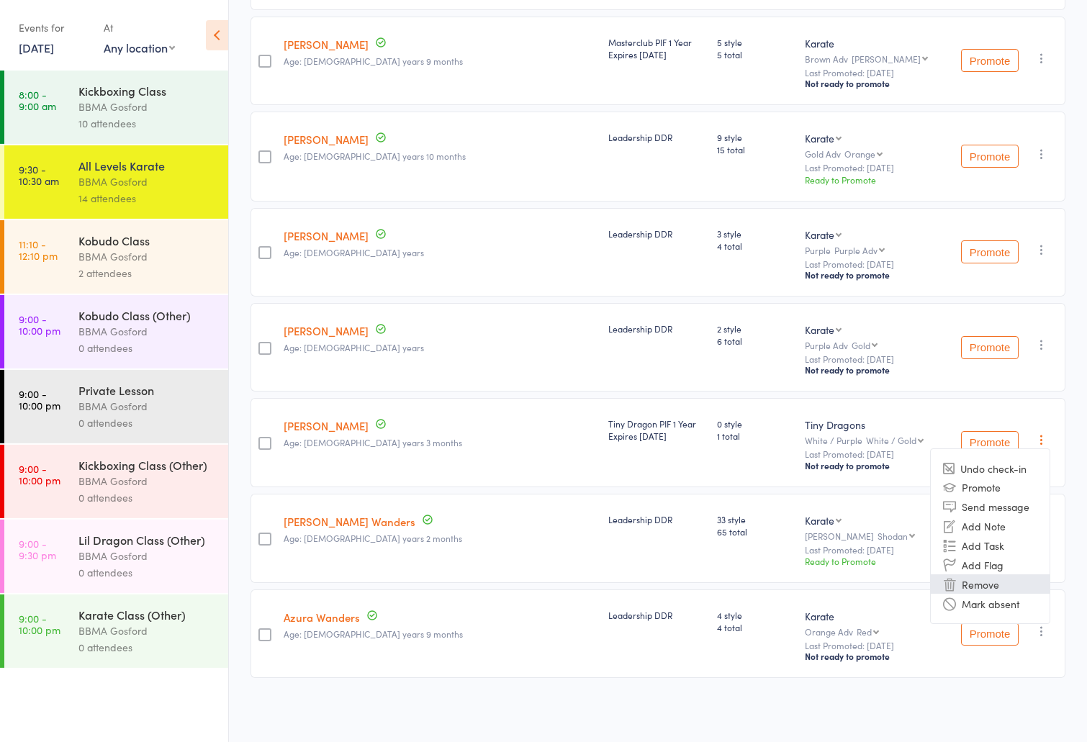
scroll to position [890, 0]
click at [996, 594] on li "Remove" at bounding box center [989, 583] width 119 height 19
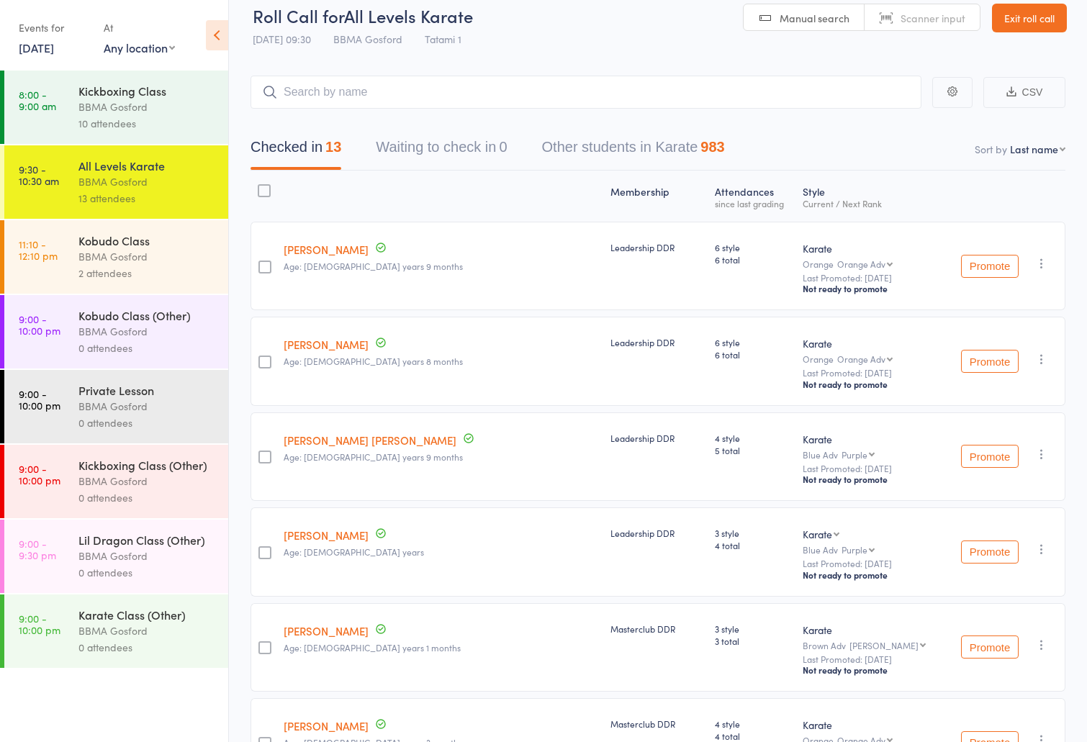
scroll to position [0, 0]
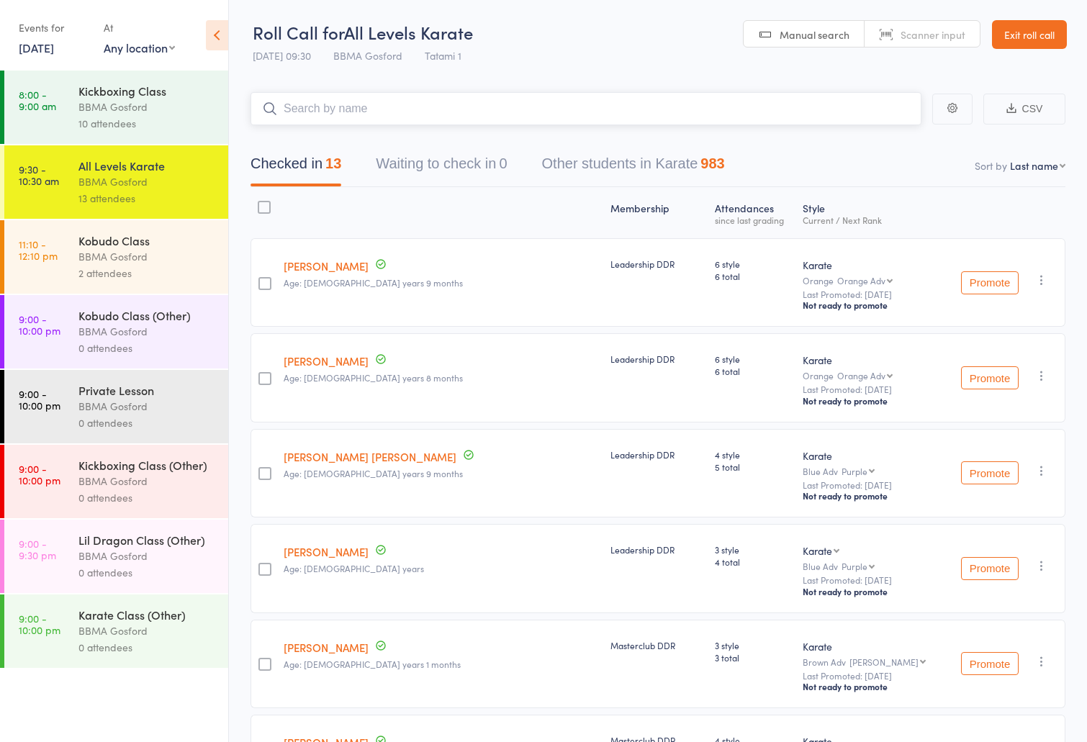
click at [428, 117] on input "search" at bounding box center [585, 108] width 671 height 33
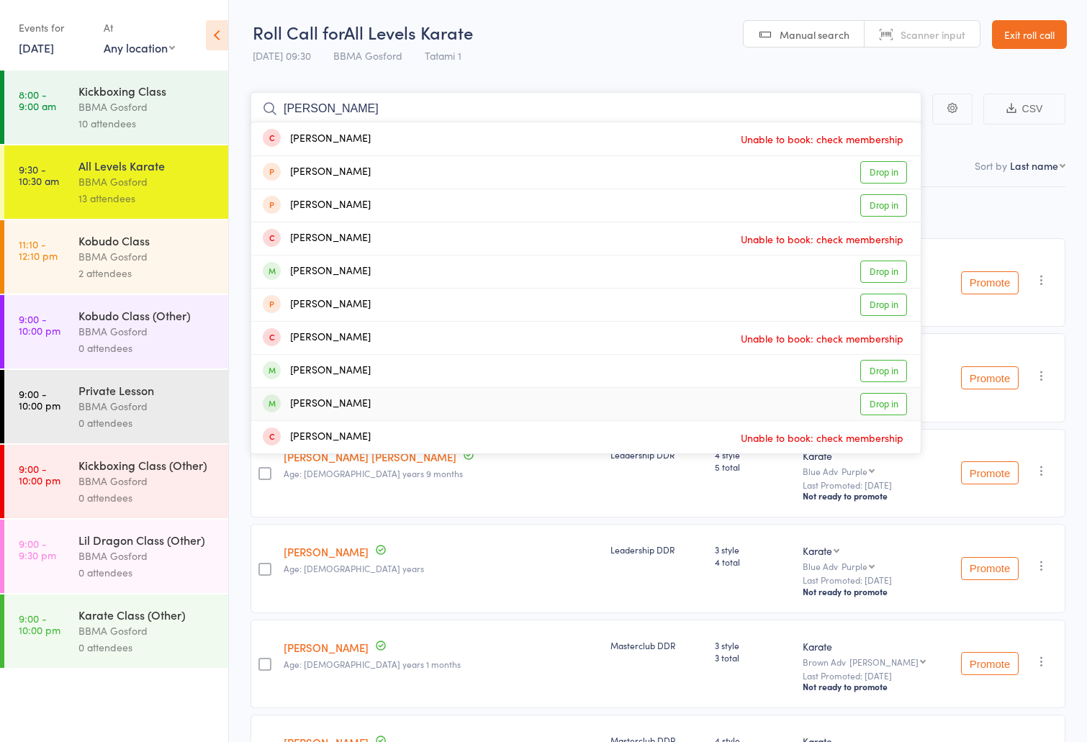
type input "[PERSON_NAME]"
click at [885, 406] on link "Drop in" at bounding box center [883, 404] width 47 height 22
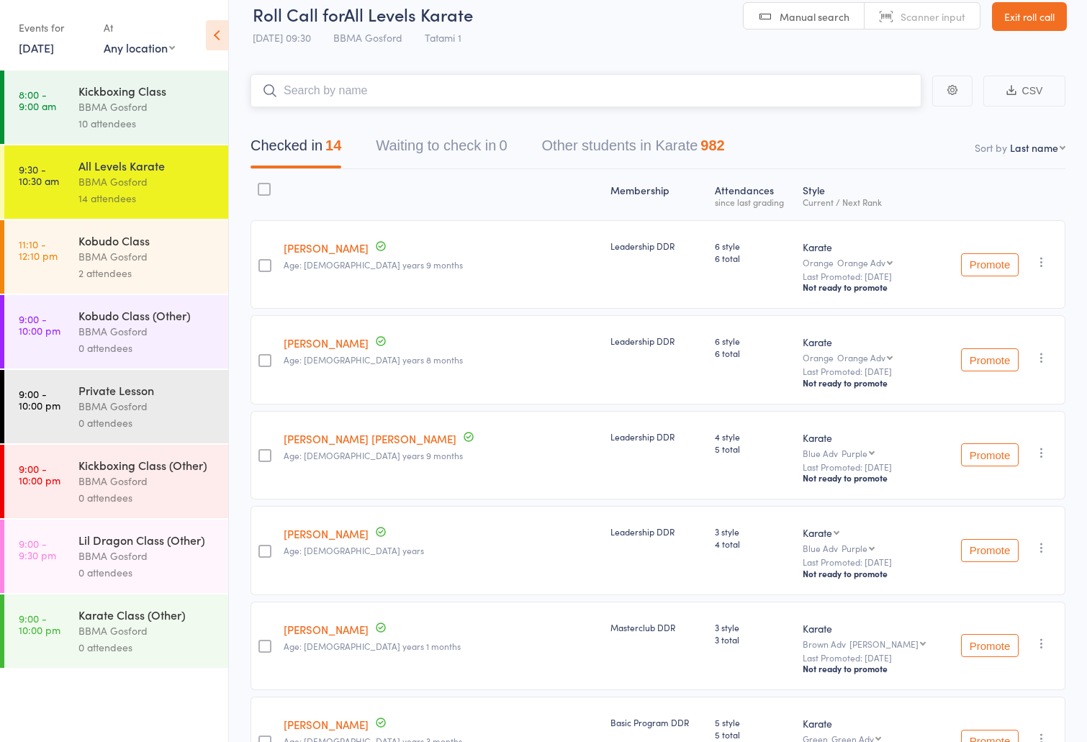
scroll to position [16, 0]
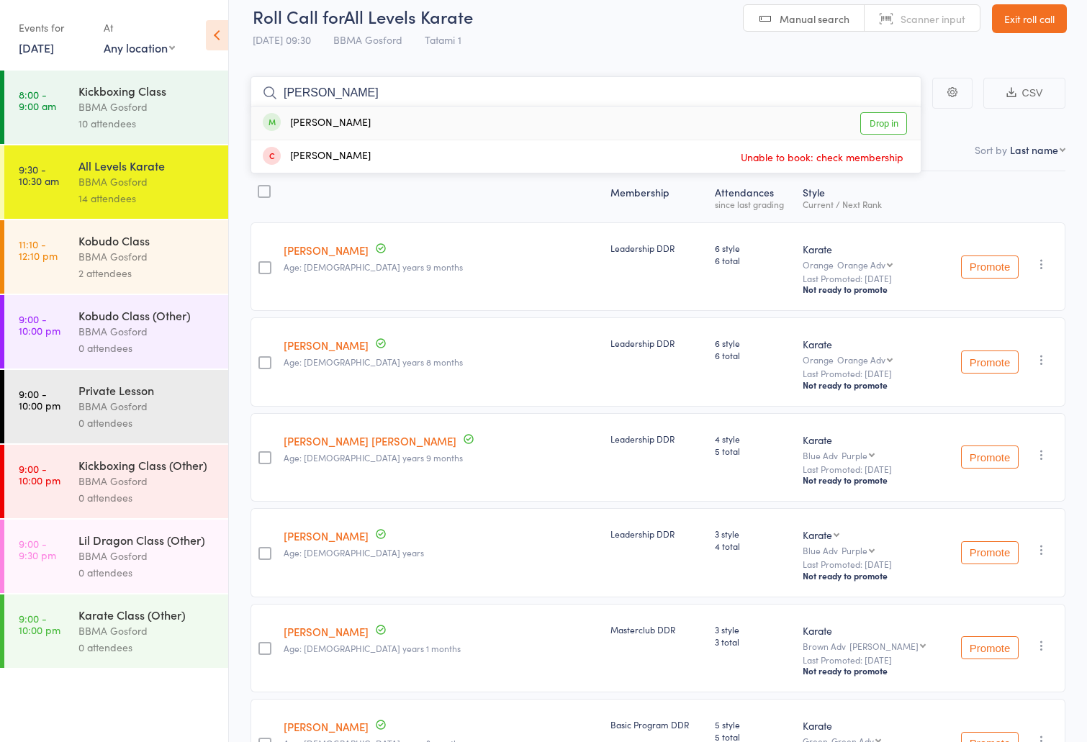
type input "[PERSON_NAME]"
click at [875, 125] on link "Drop in" at bounding box center [883, 123] width 47 height 22
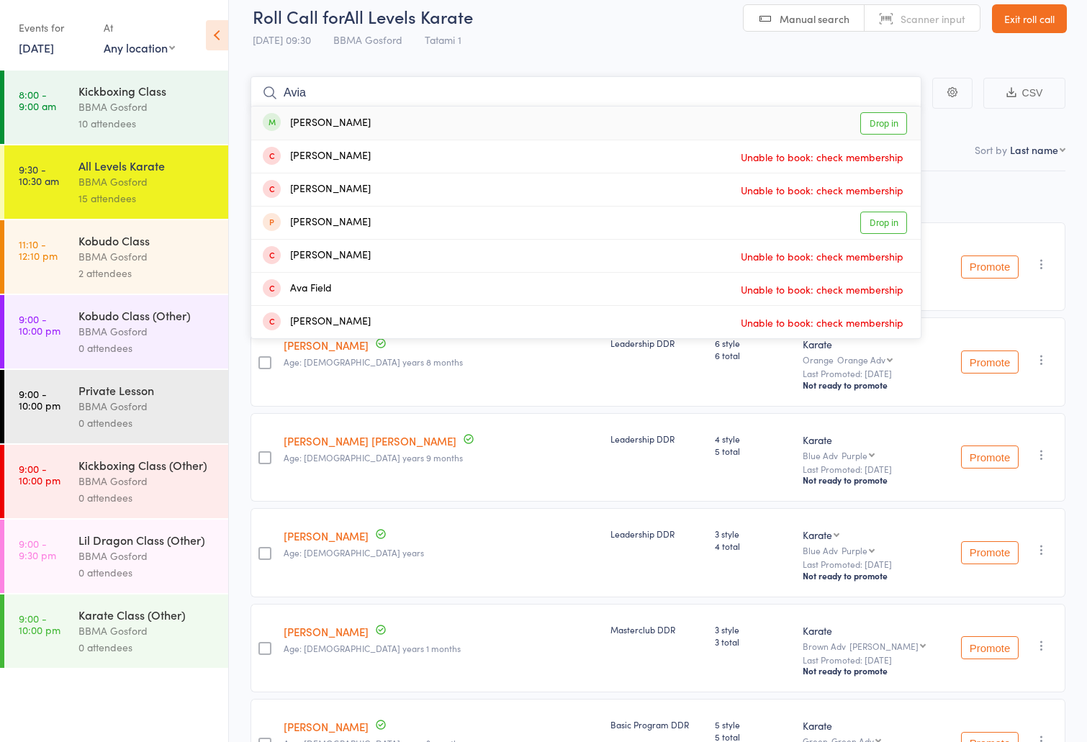
type input "Avia"
click at [876, 125] on link "Drop in" at bounding box center [883, 123] width 47 height 22
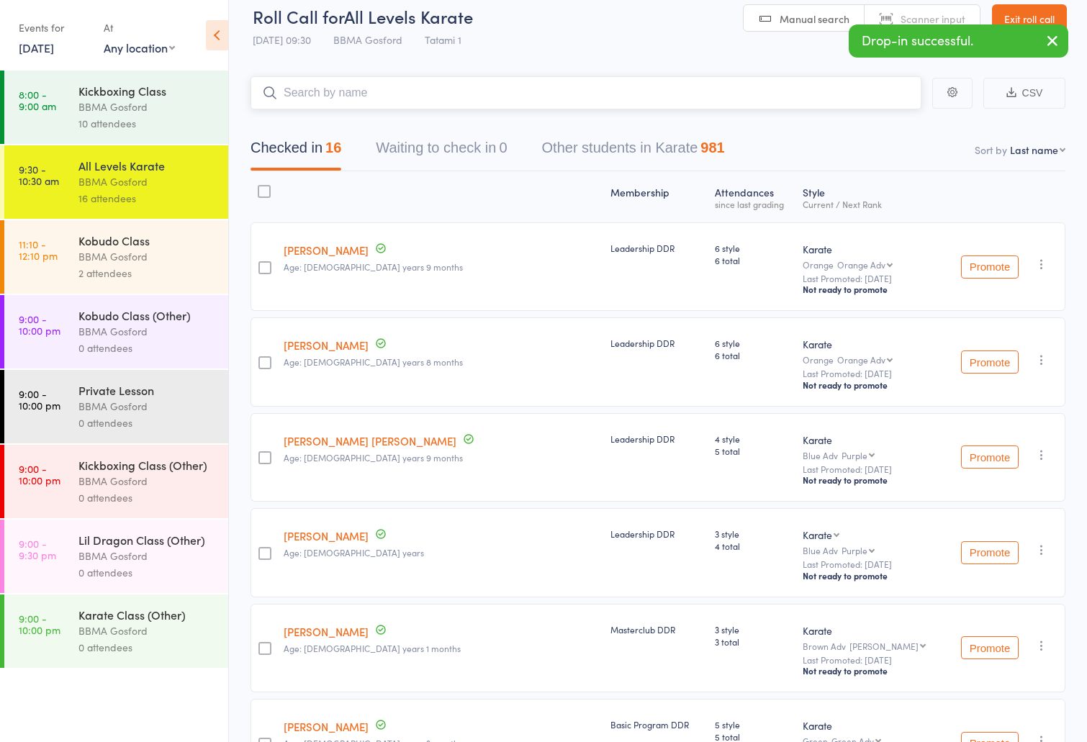
scroll to position [9, 0]
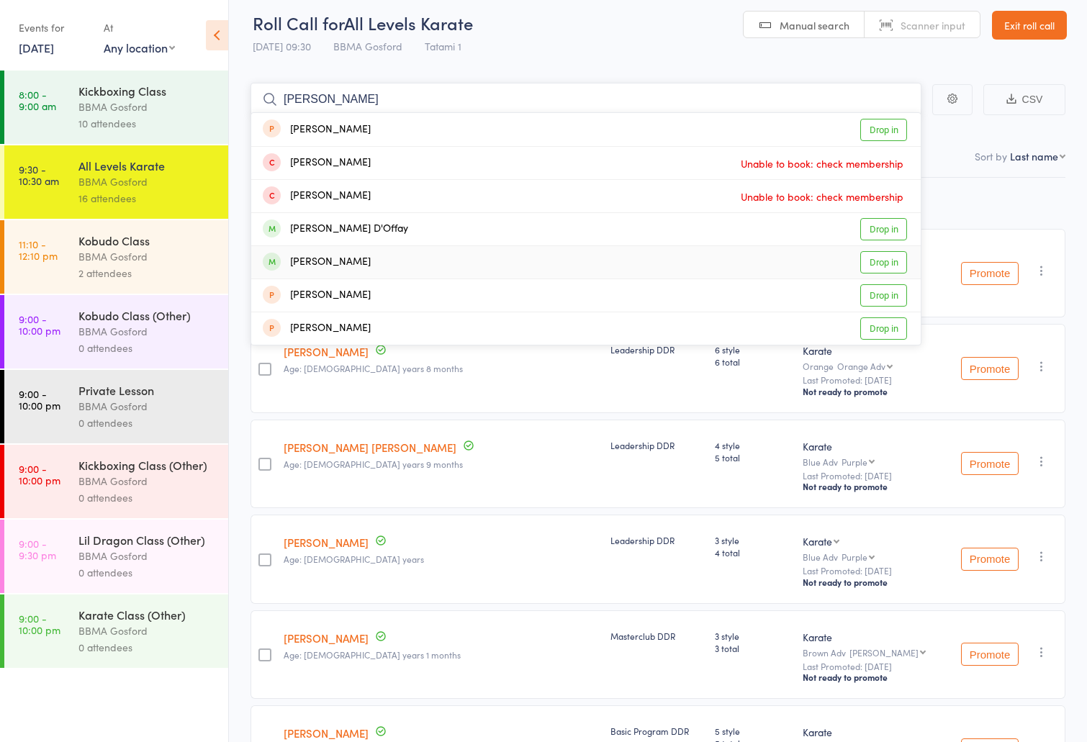
type input "[PERSON_NAME]"
click at [887, 262] on link "Drop in" at bounding box center [883, 262] width 47 height 22
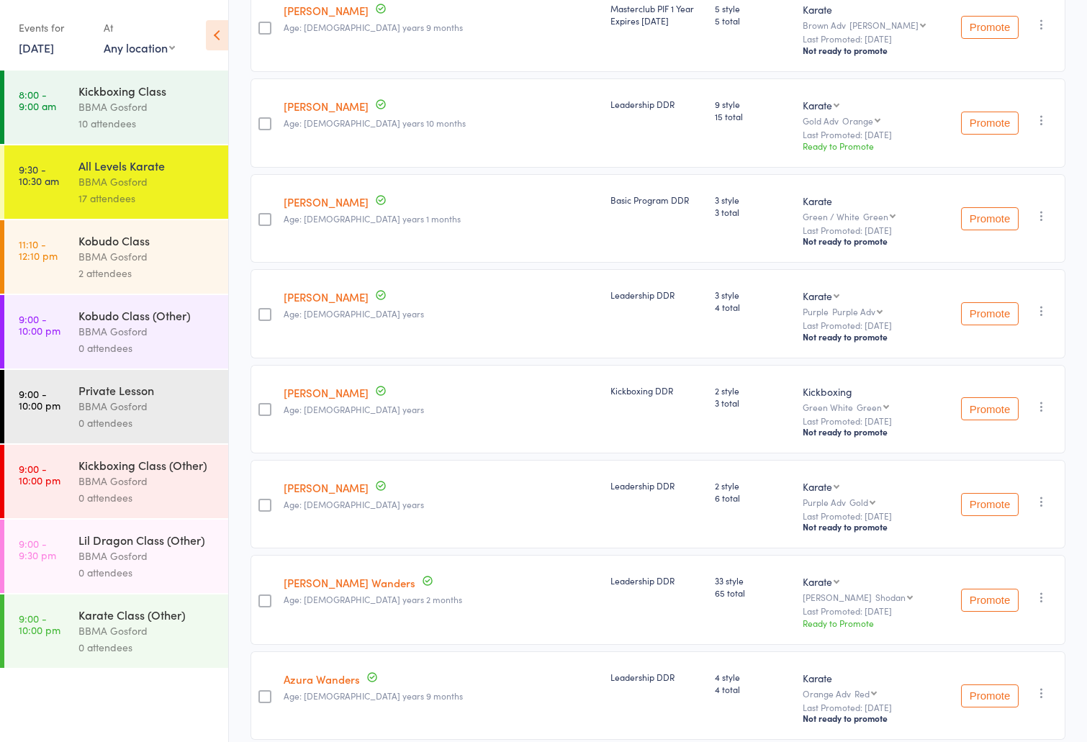
scroll to position [1020, 0]
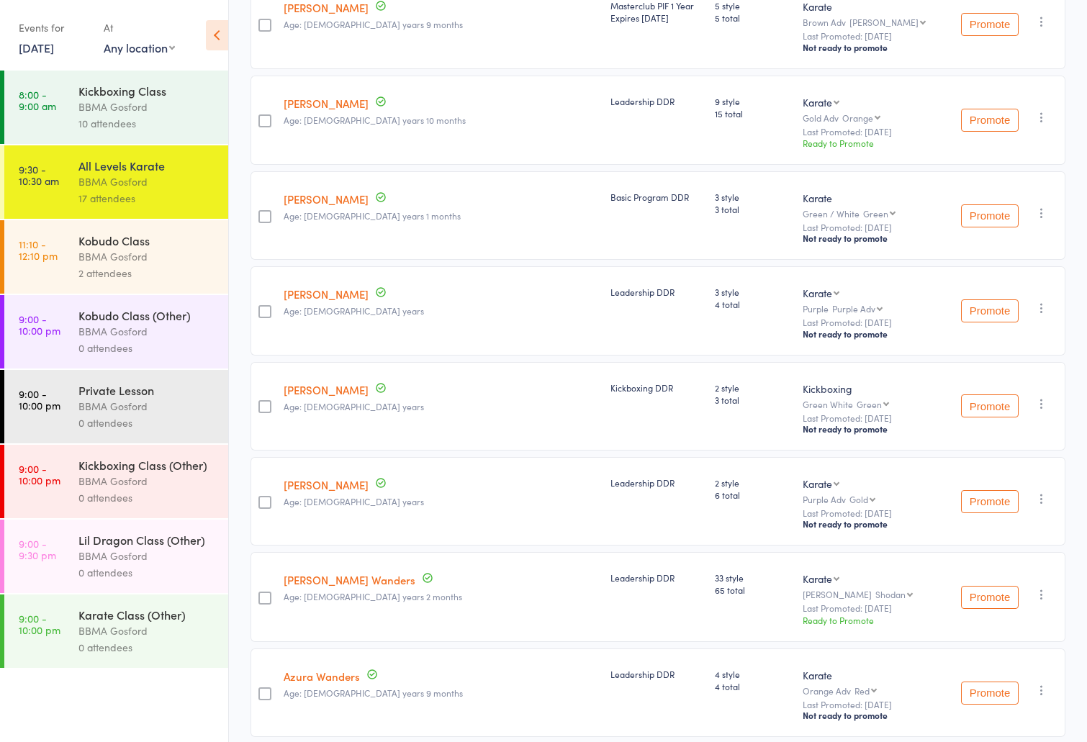
click at [1041, 411] on icon "button" at bounding box center [1041, 404] width 14 height 14
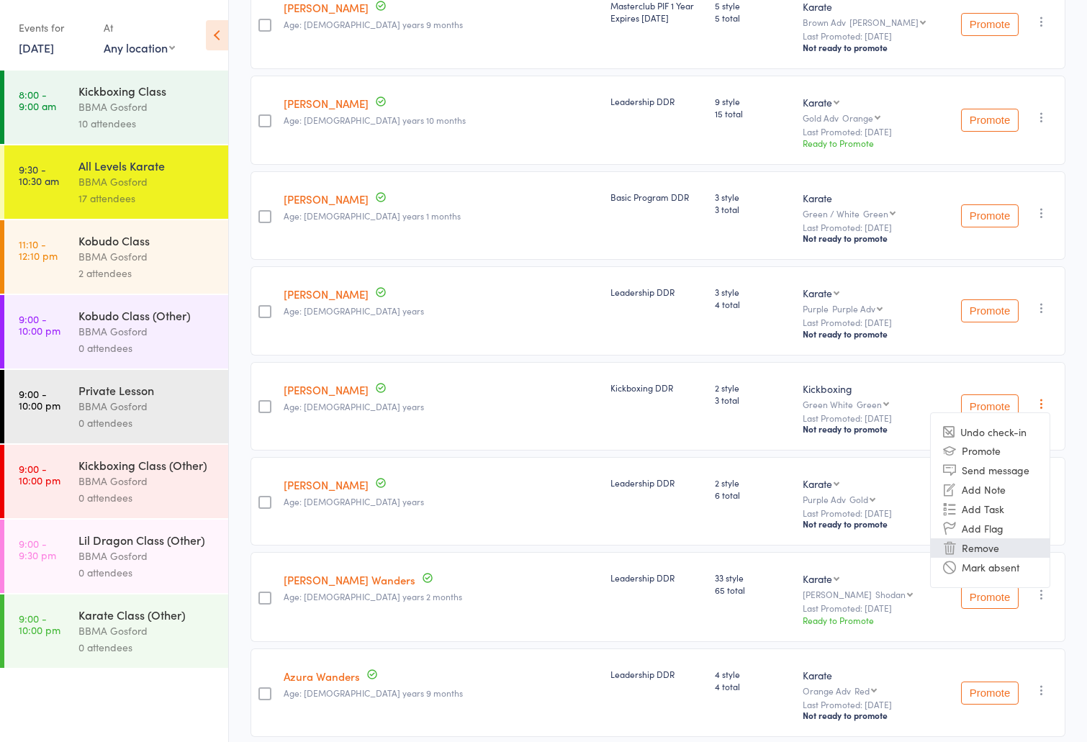
click at [1012, 558] on li "Remove" at bounding box center [989, 547] width 119 height 19
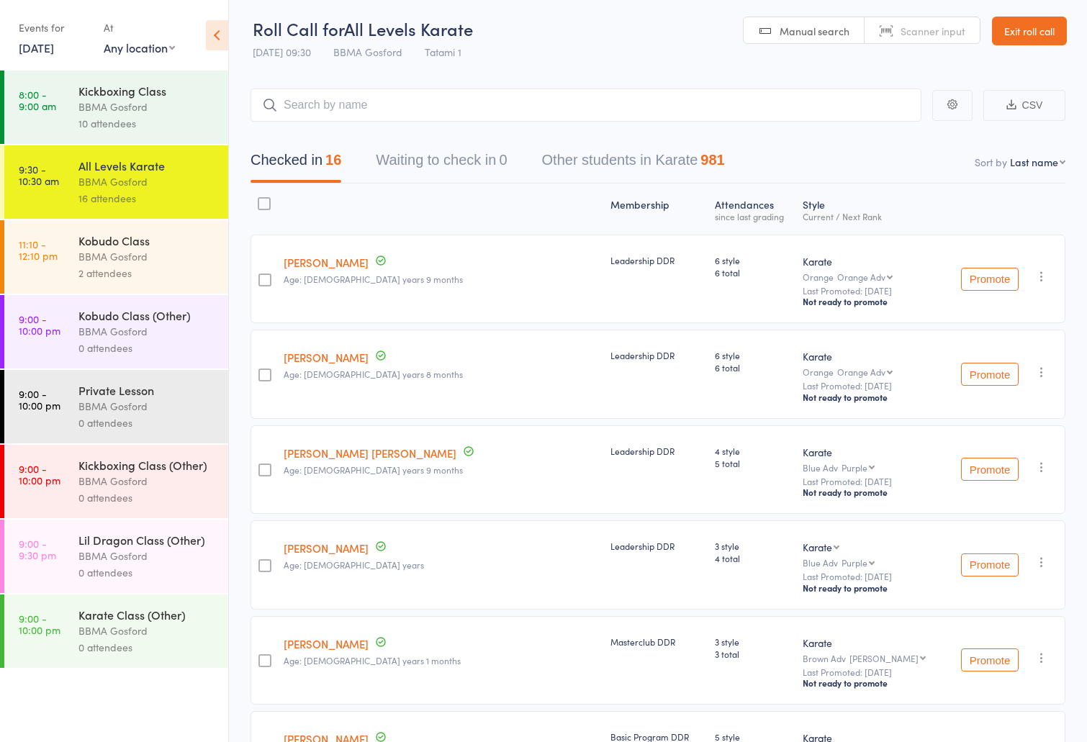
scroll to position [0, 0]
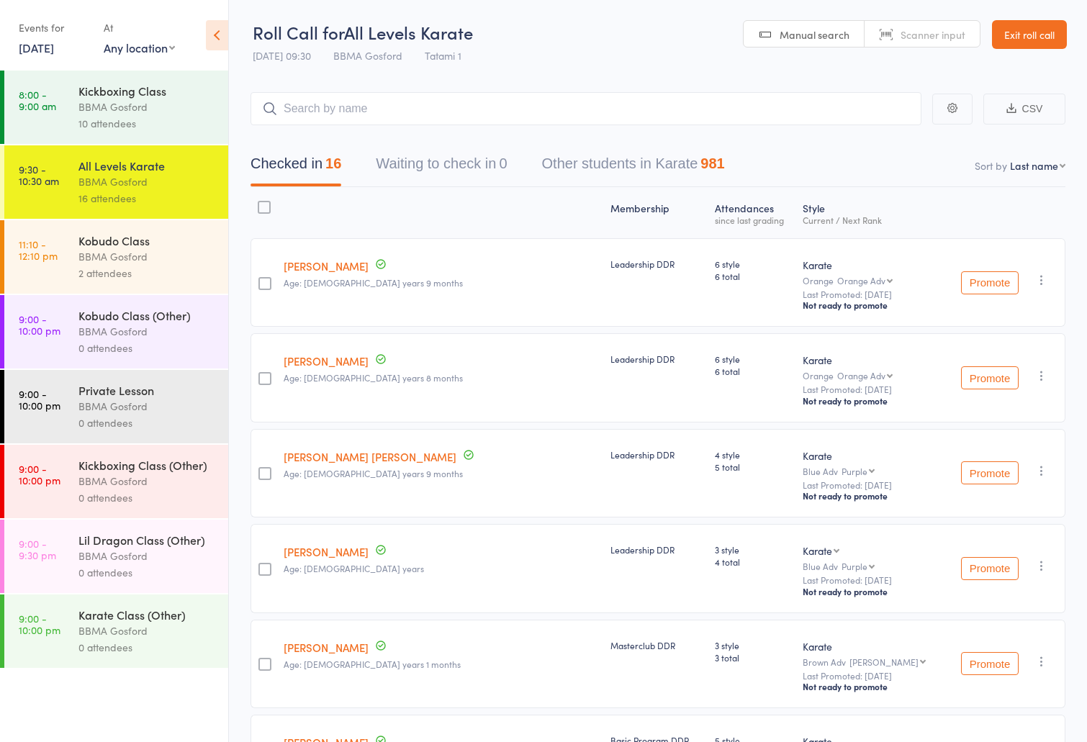
click at [54, 50] on link "[DATE]" at bounding box center [36, 48] width 35 height 16
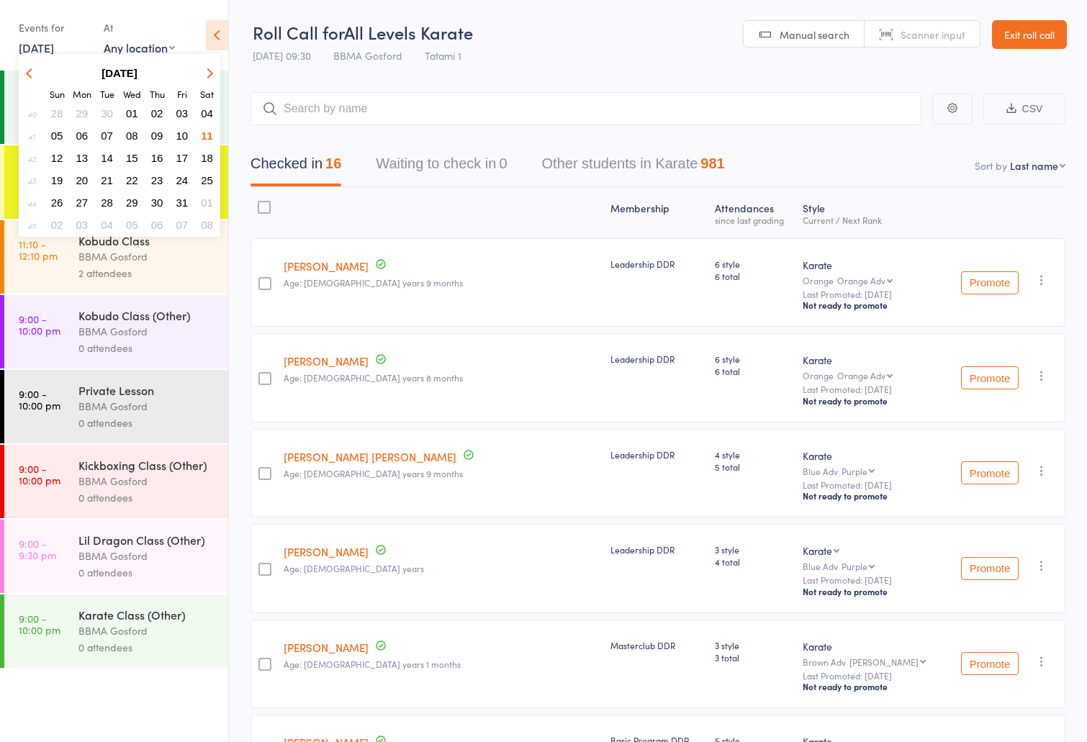
click at [206, 112] on span "04" at bounding box center [207, 113] width 12 height 12
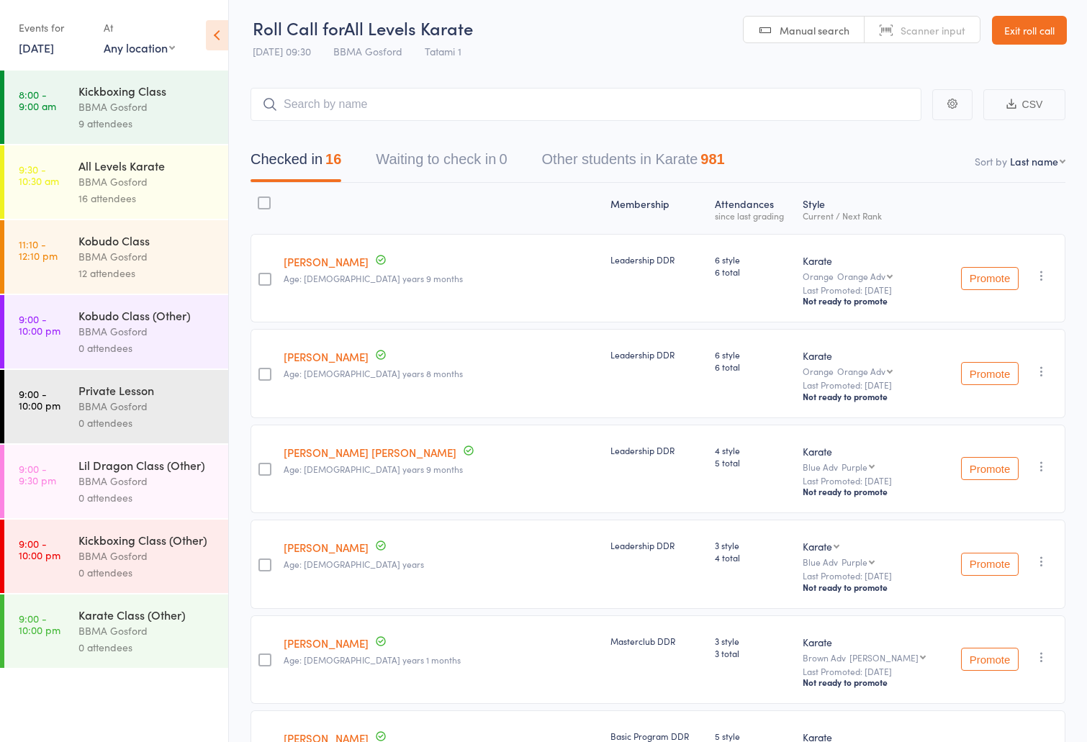
click at [184, 161] on div "All Levels Karate" at bounding box center [146, 166] width 137 height 16
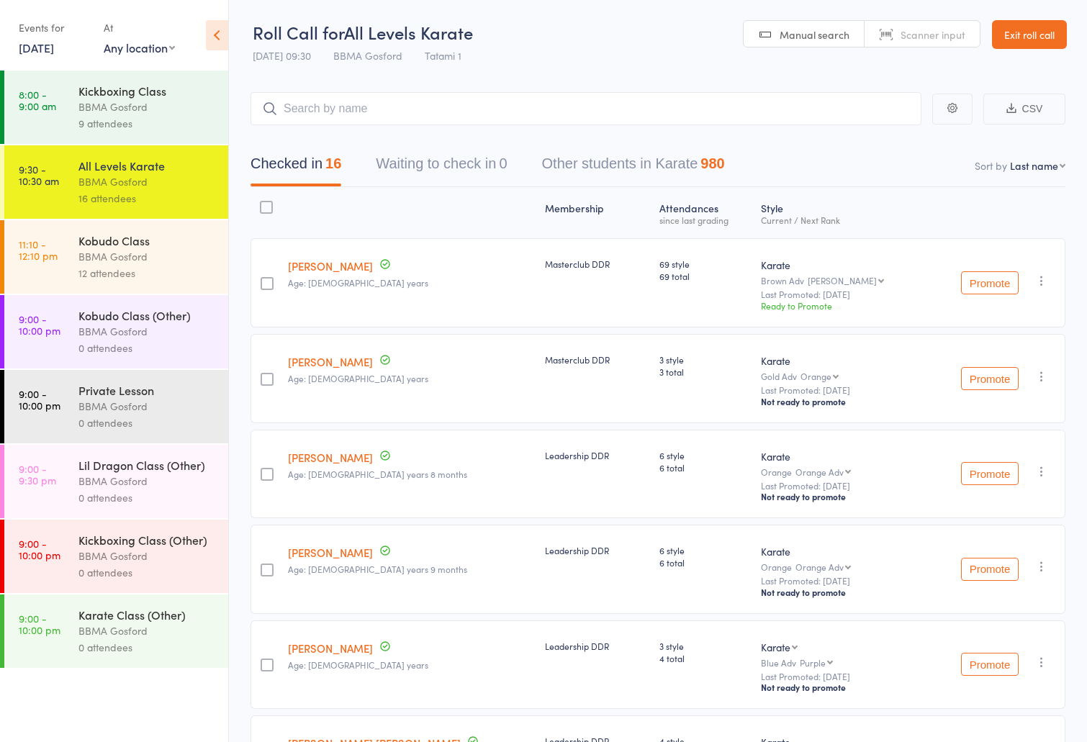
click at [35, 47] on link "[DATE]" at bounding box center [36, 48] width 35 height 16
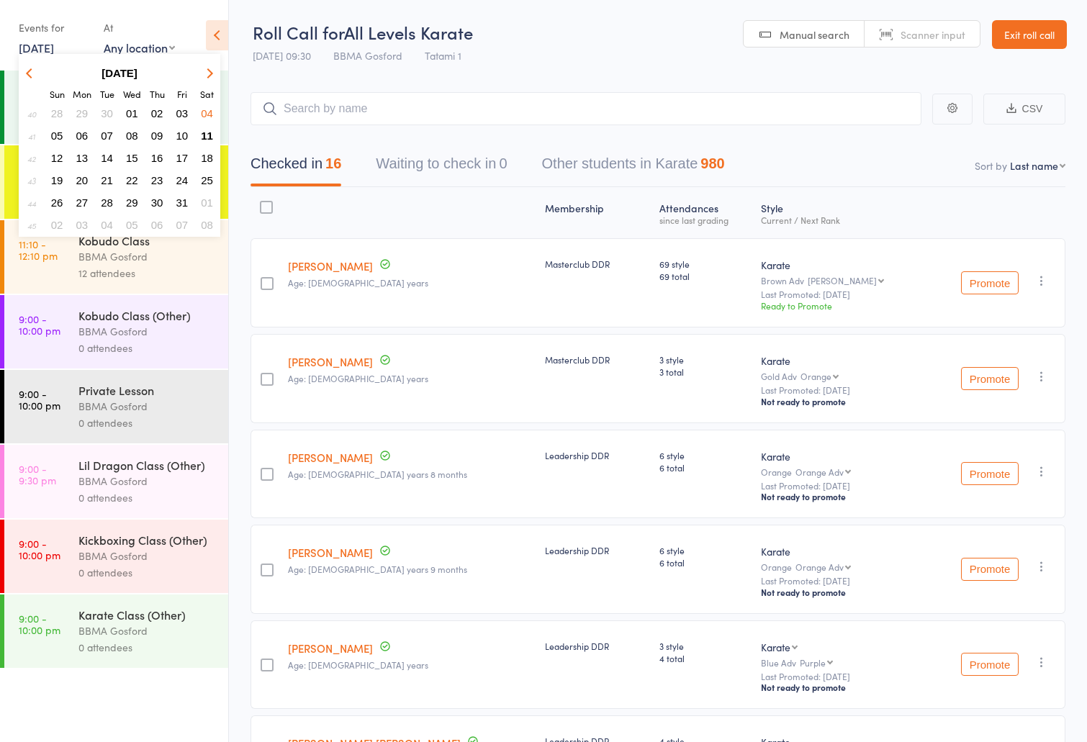
click at [25, 71] on button "button" at bounding box center [32, 72] width 22 height 19
click at [209, 181] on span "27" at bounding box center [207, 180] width 12 height 12
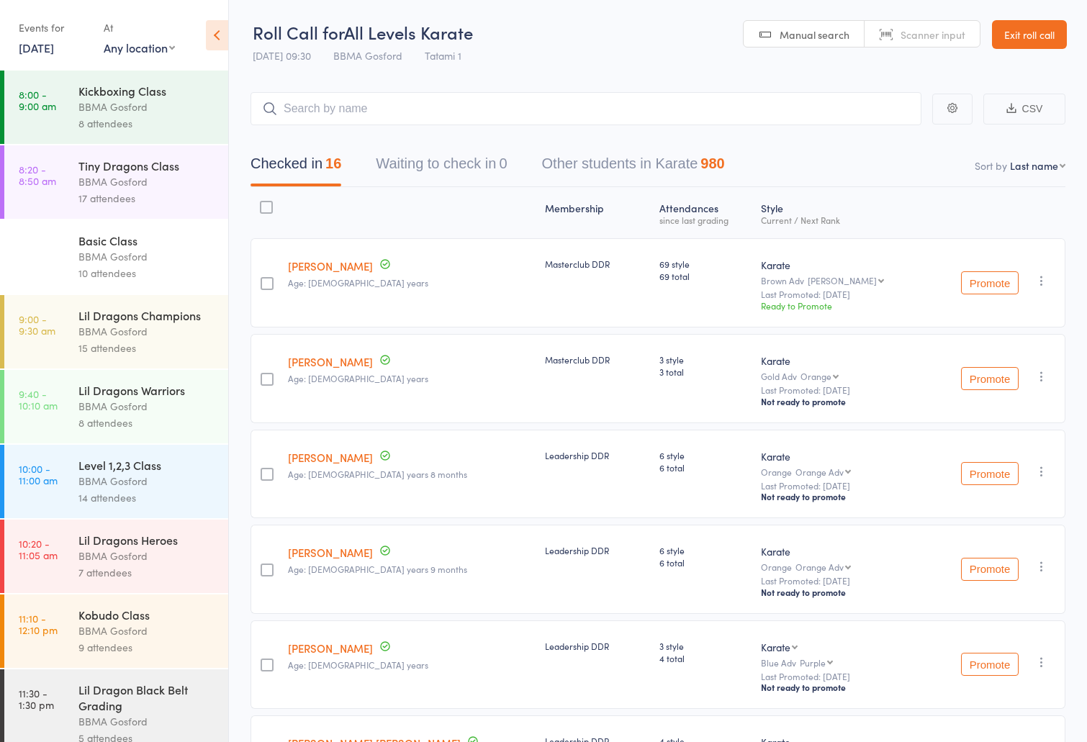
scroll to position [12, 0]
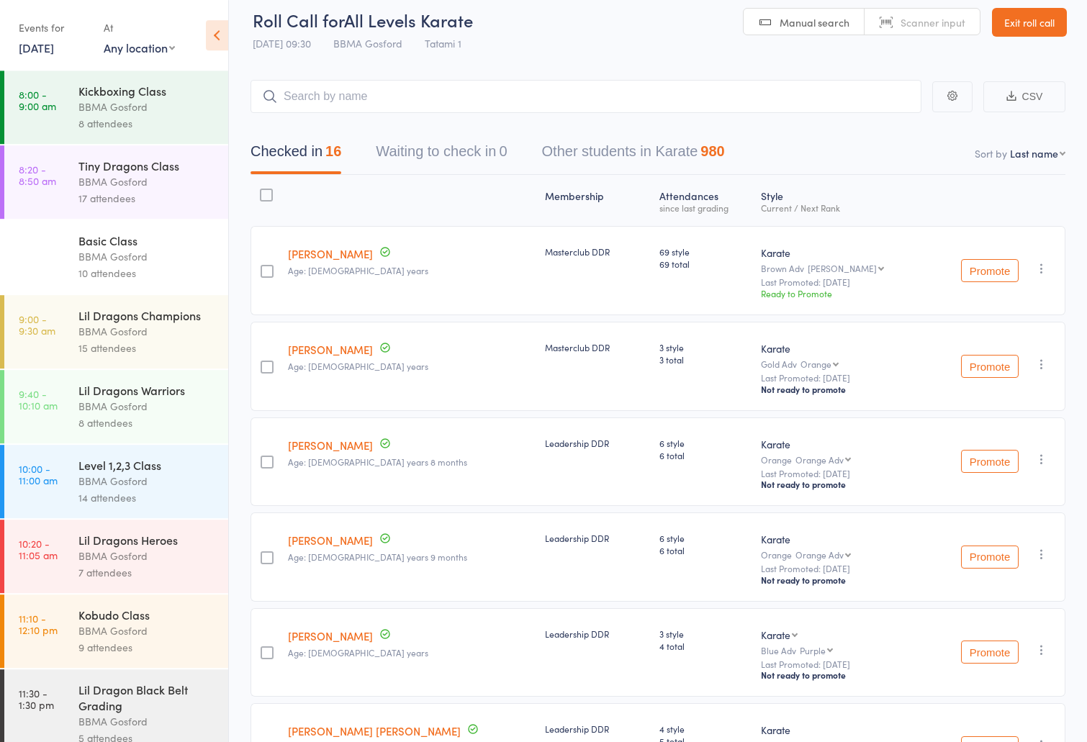
click at [171, 248] on div "Basic Class" at bounding box center [146, 240] width 137 height 16
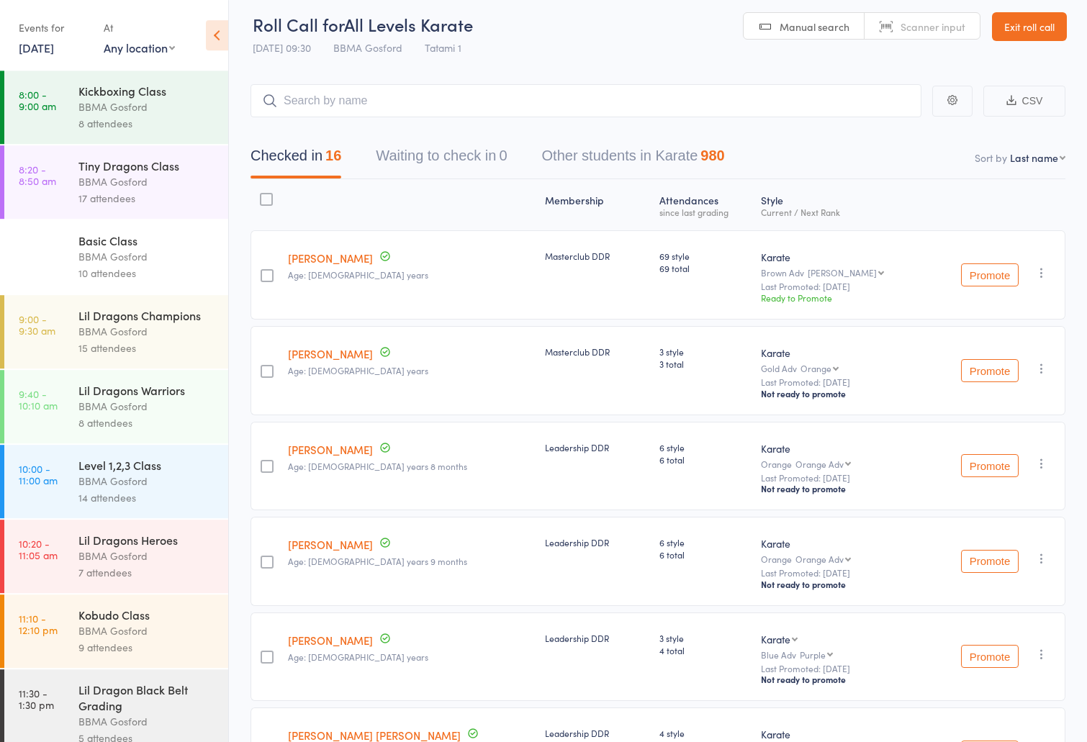
scroll to position [6, 0]
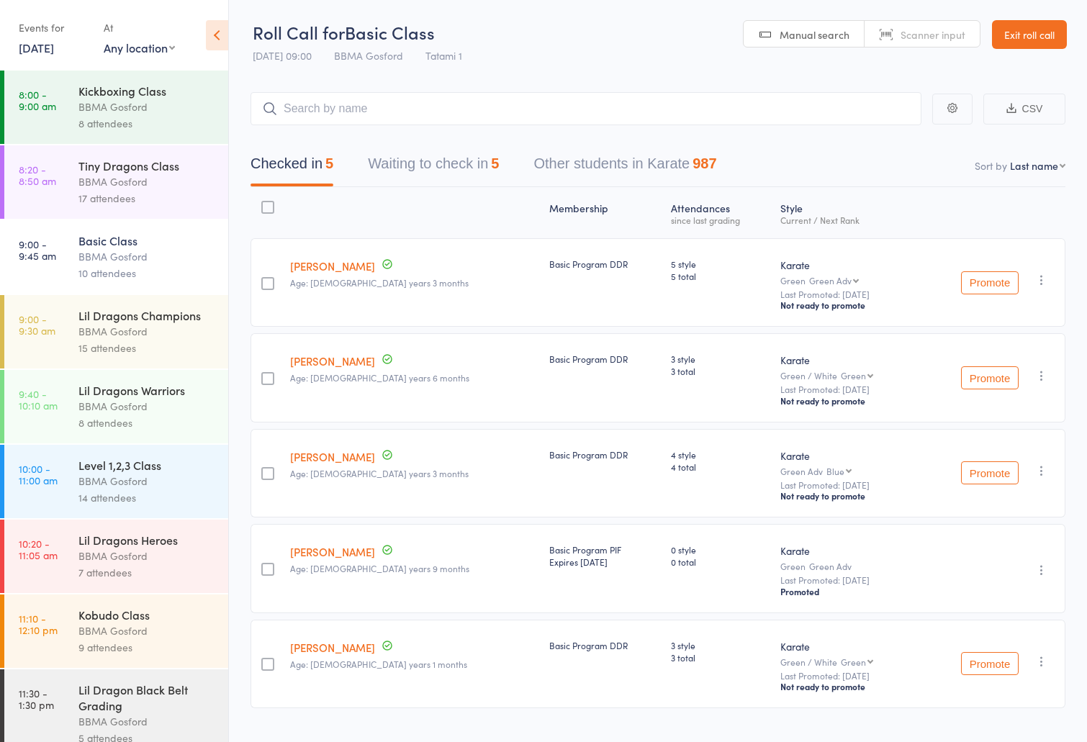
click at [54, 43] on link "[DATE]" at bounding box center [36, 48] width 35 height 16
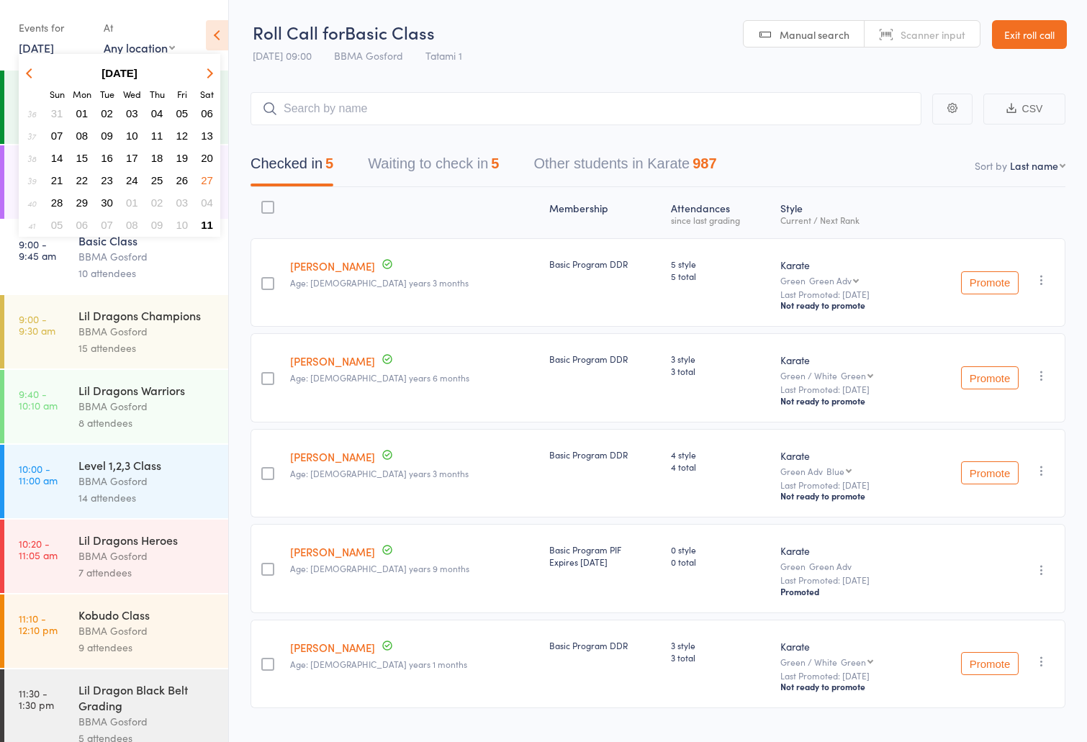
click at [207, 158] on span "20" at bounding box center [207, 158] width 12 height 12
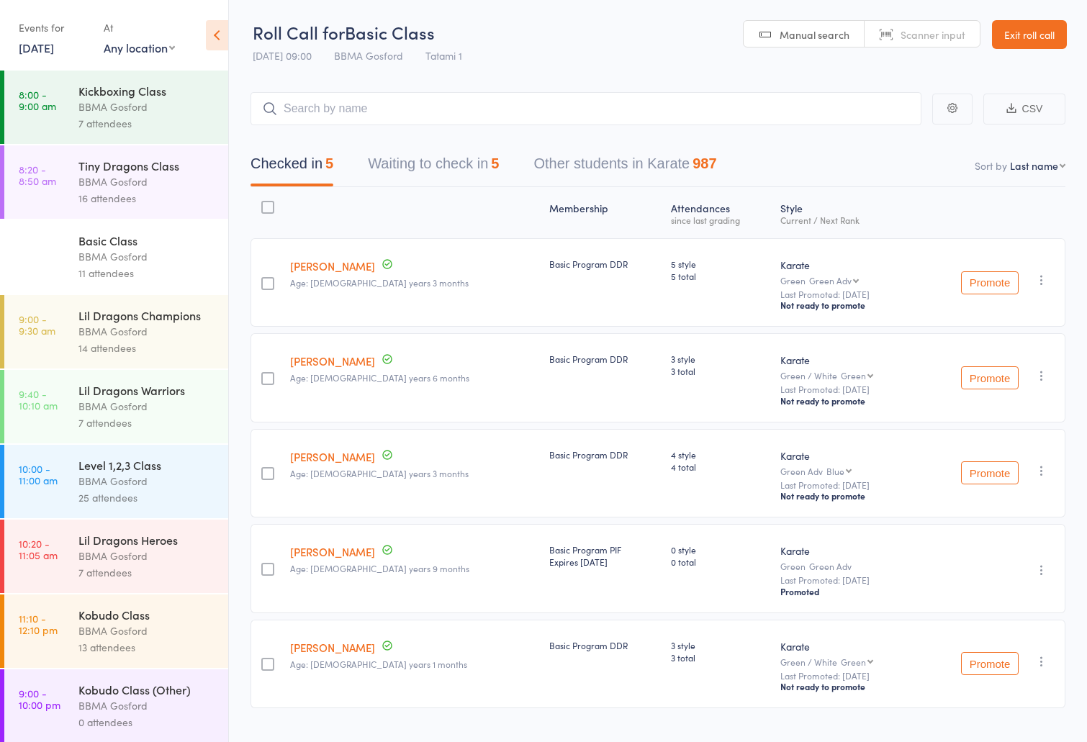
click at [187, 263] on div "BBMA Gosford" at bounding box center [146, 256] width 137 height 17
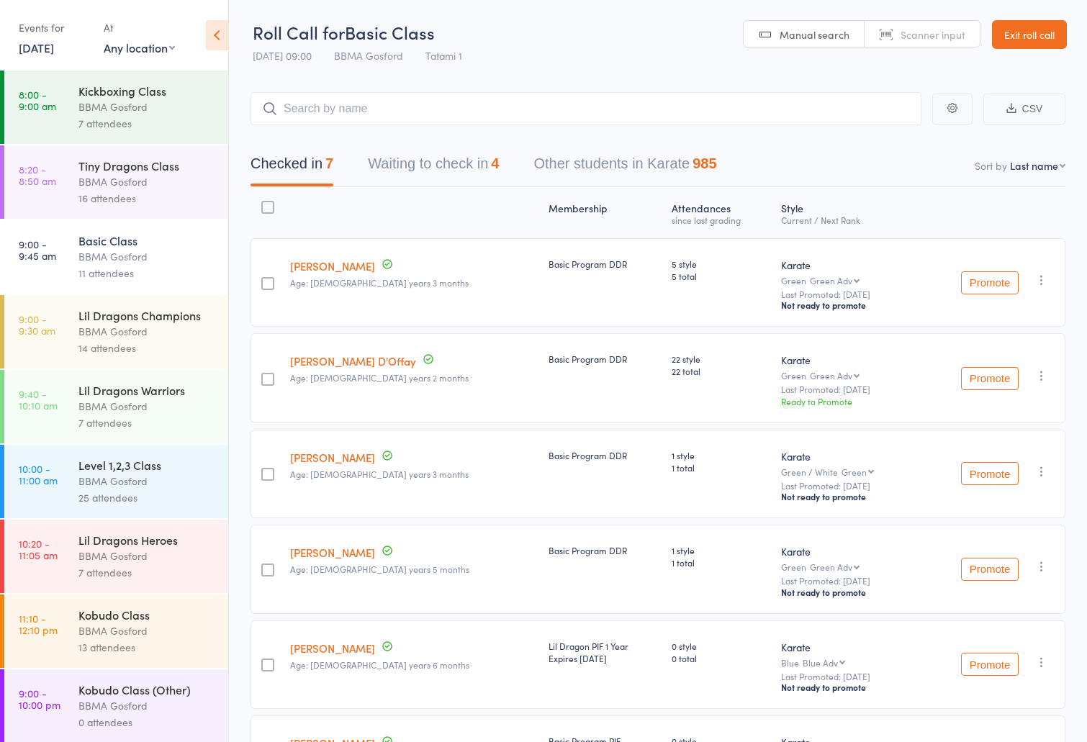
click at [42, 47] on link "[DATE]" at bounding box center [36, 48] width 35 height 16
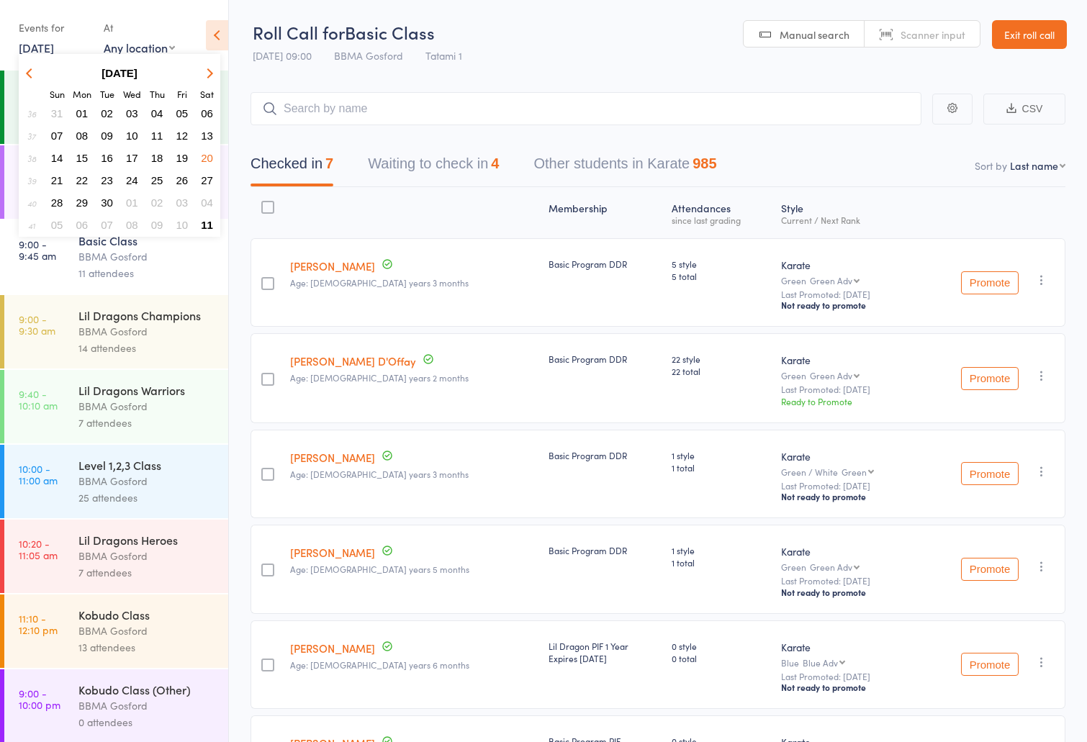
click at [204, 224] on span "11" at bounding box center [207, 225] width 12 height 12
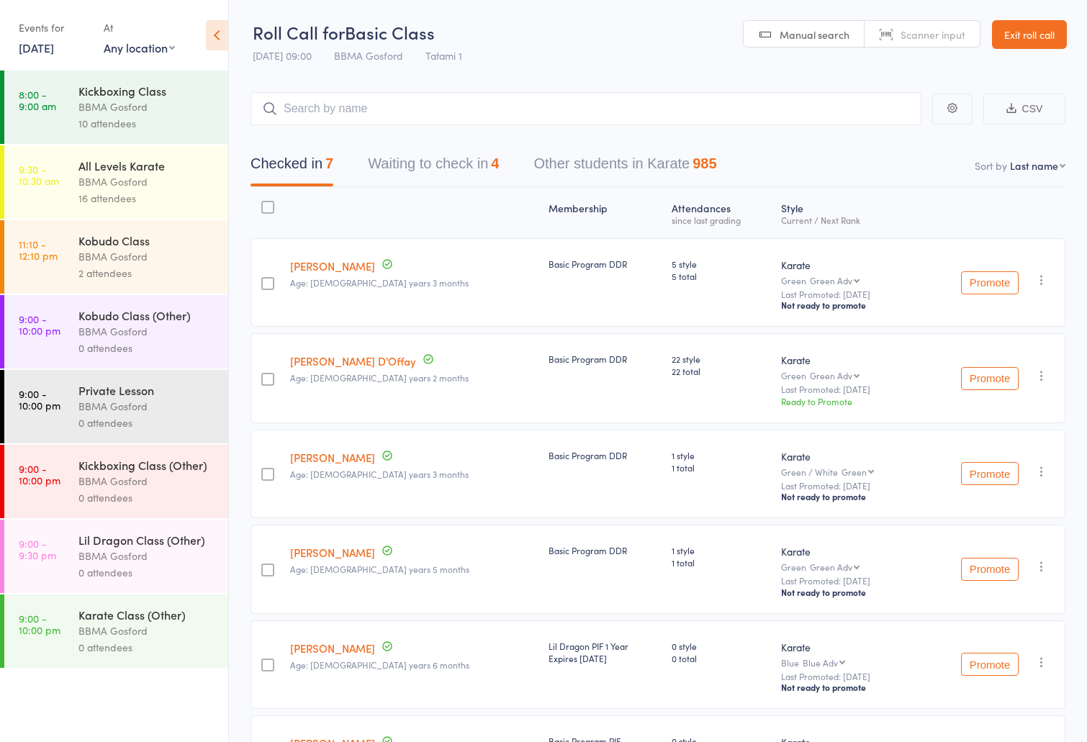
click at [173, 172] on div "All Levels Karate" at bounding box center [146, 166] width 137 height 16
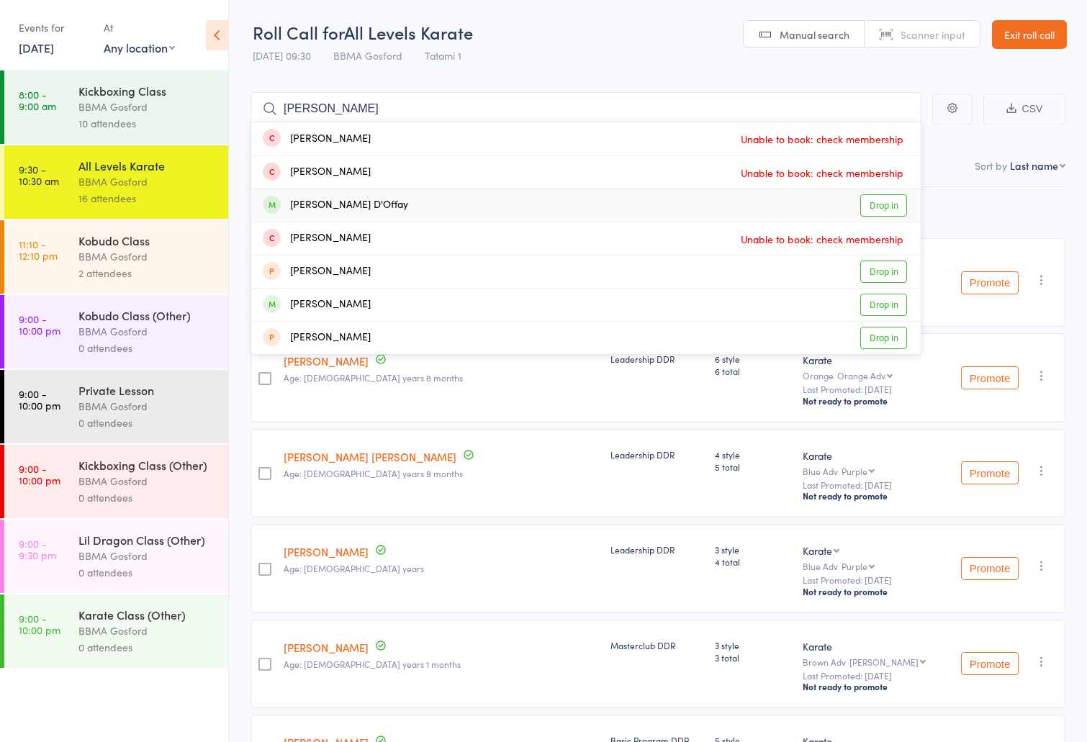
type input "[PERSON_NAME]"
click at [882, 206] on link "Drop in" at bounding box center [883, 205] width 47 height 22
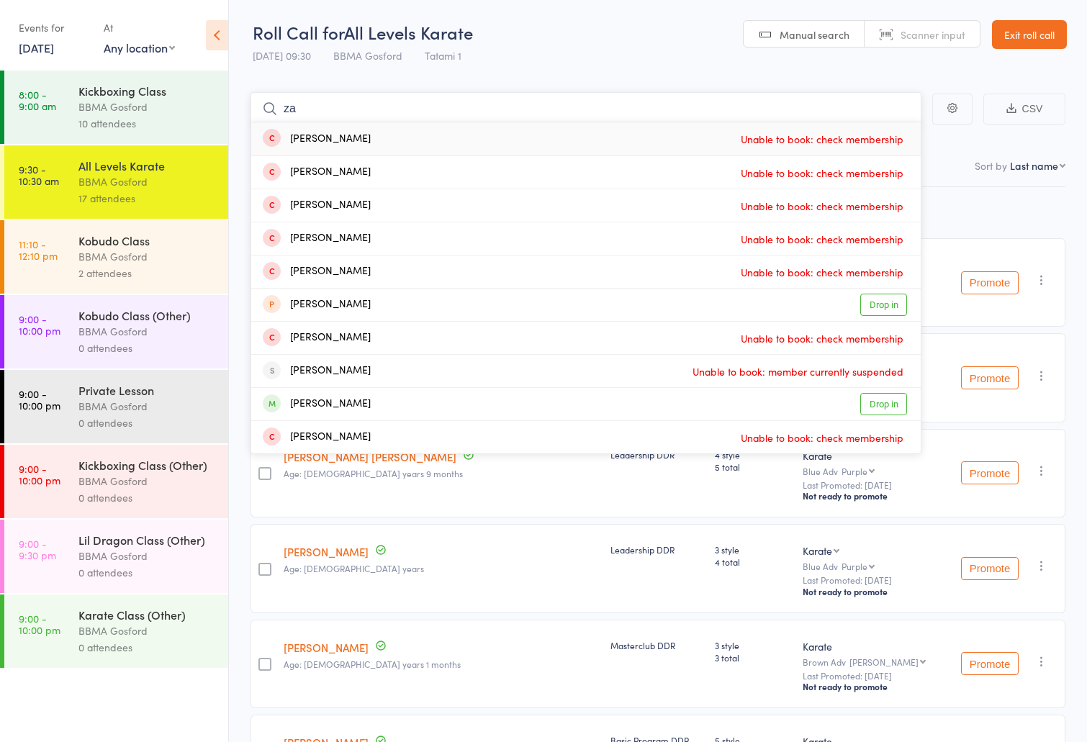
type input "z"
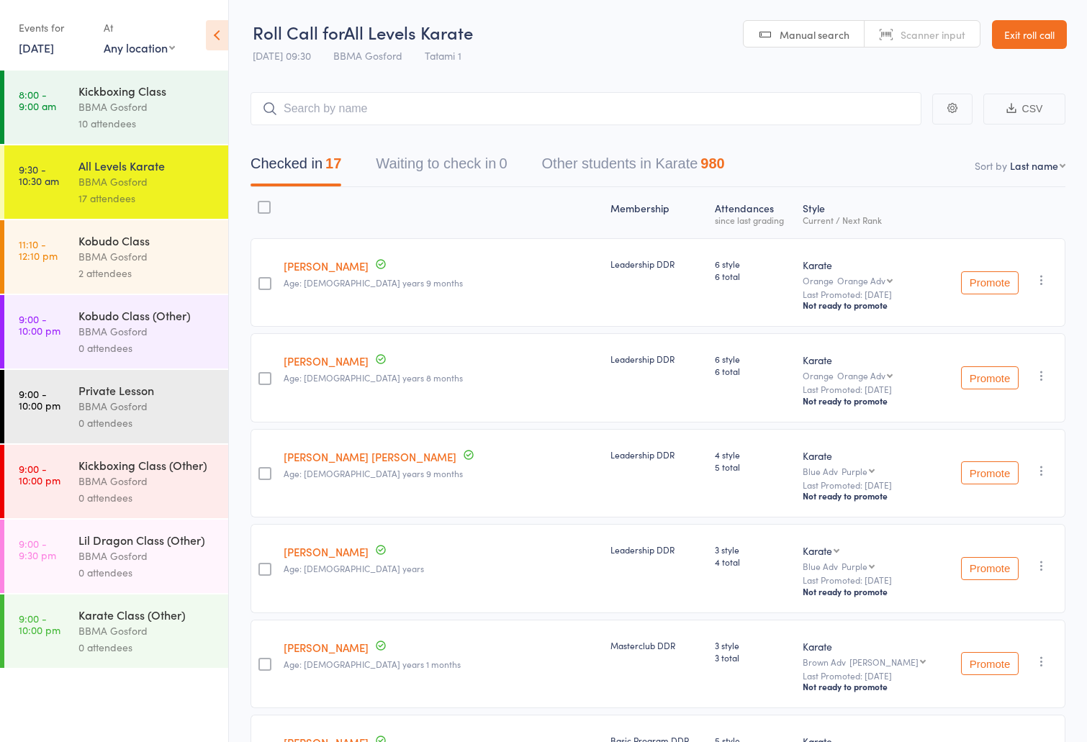
click at [47, 48] on link "[DATE]" at bounding box center [36, 48] width 35 height 16
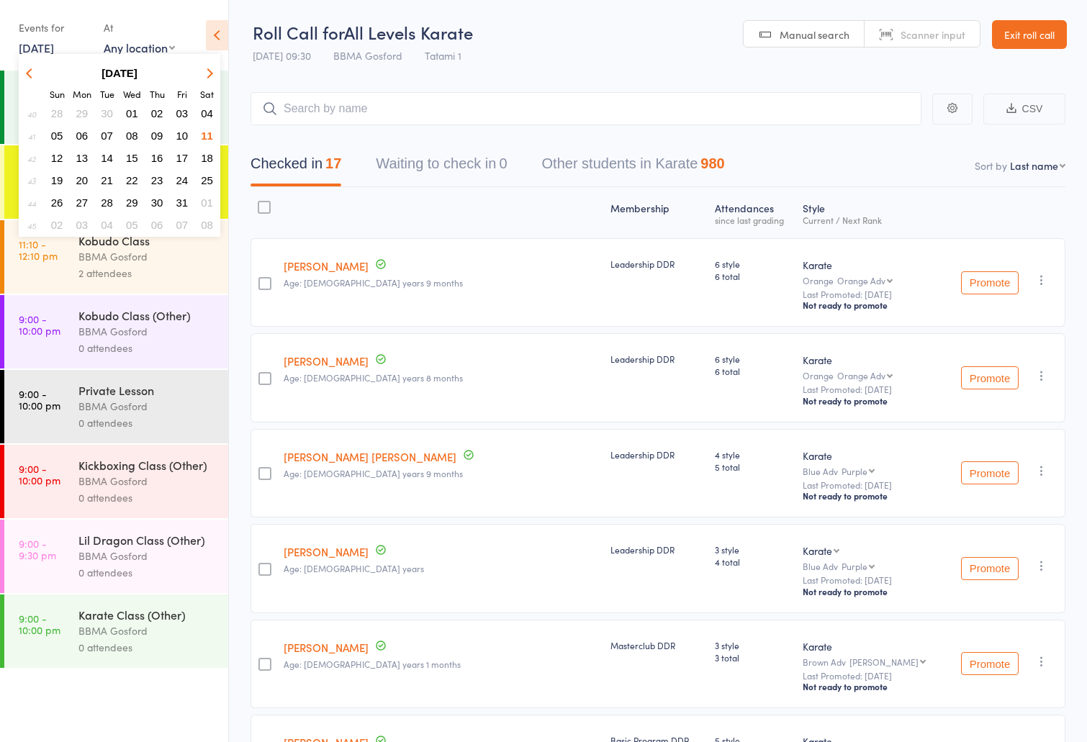
click at [129, 132] on span "08" at bounding box center [132, 136] width 12 height 12
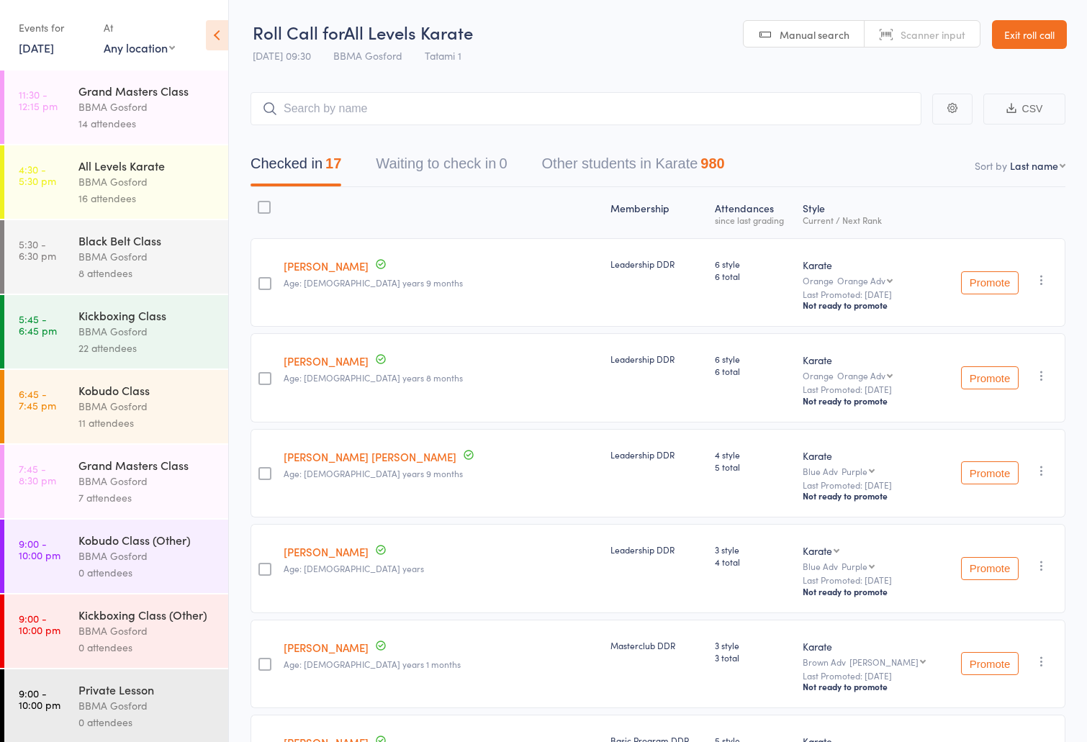
click at [163, 178] on div "BBMA Gosford" at bounding box center [146, 181] width 137 height 17
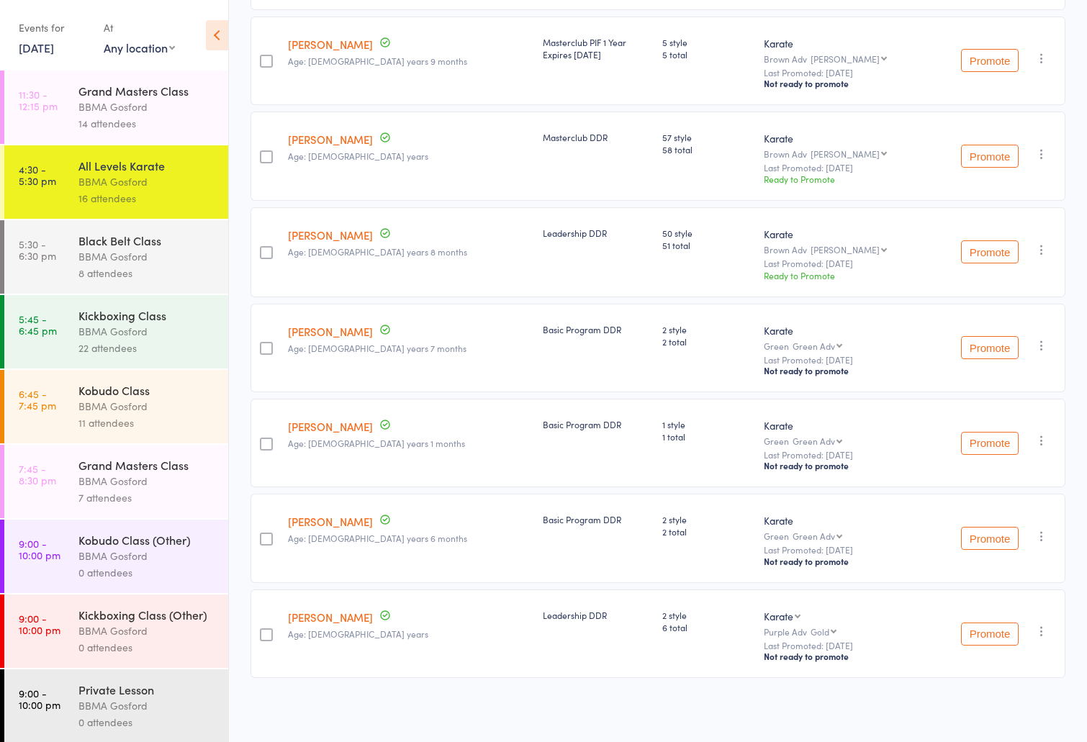
scroll to position [1097, 0]
click at [45, 45] on link "[DATE]" at bounding box center [36, 48] width 35 height 16
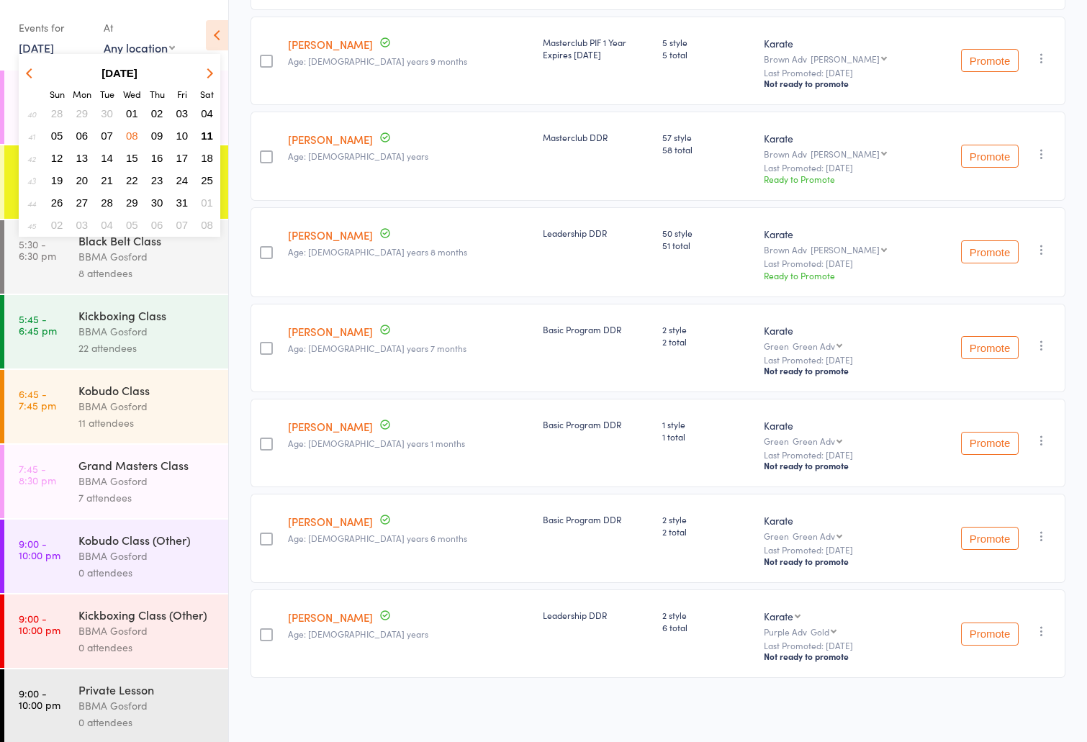
click at [209, 133] on span "11" at bounding box center [207, 136] width 12 height 12
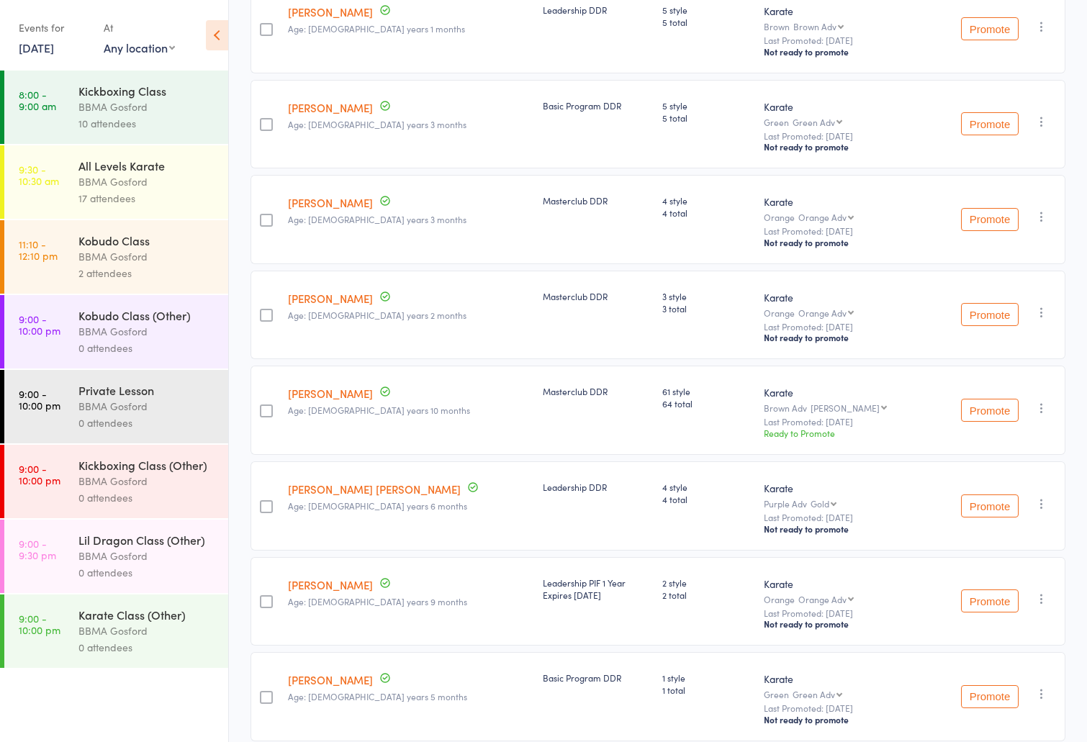
scroll to position [0, 0]
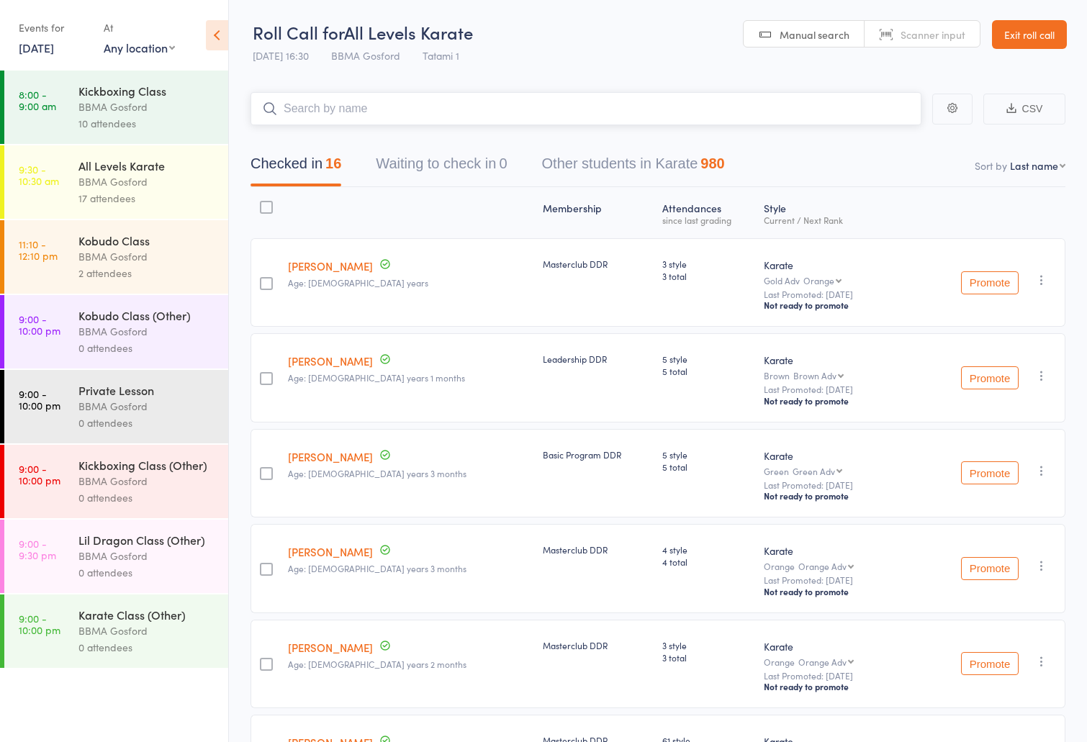
click at [332, 117] on input "search" at bounding box center [585, 108] width 671 height 33
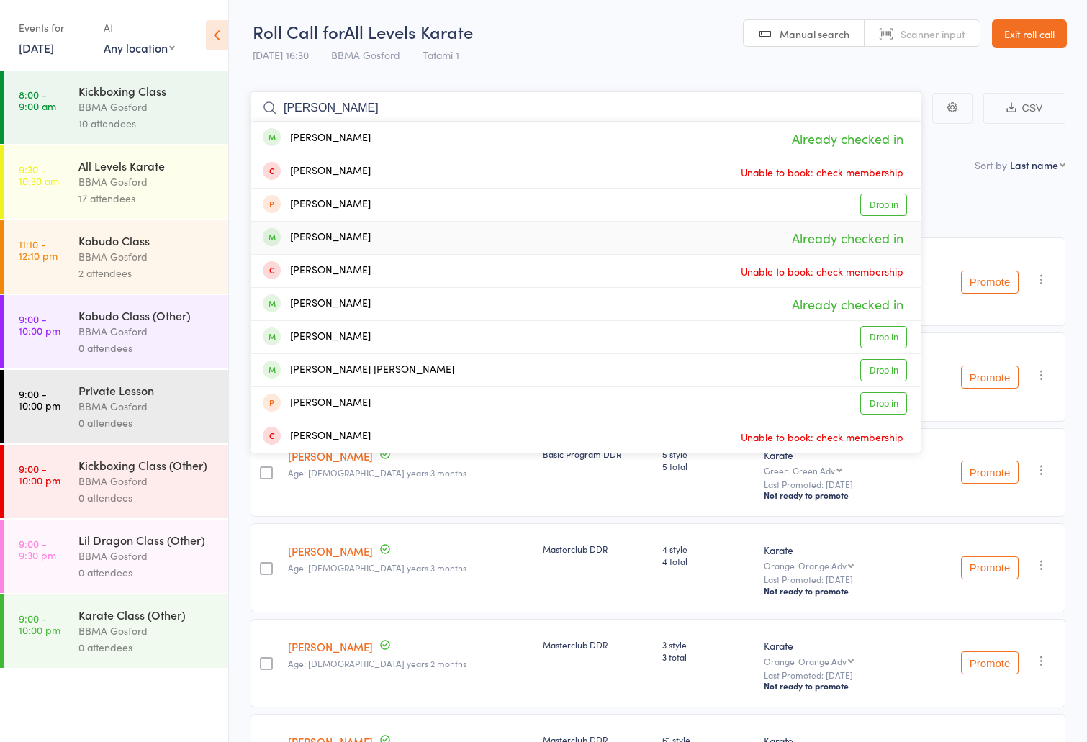
type input "[PERSON_NAME]"
click at [186, 201] on div "17 attendees" at bounding box center [146, 198] width 137 height 17
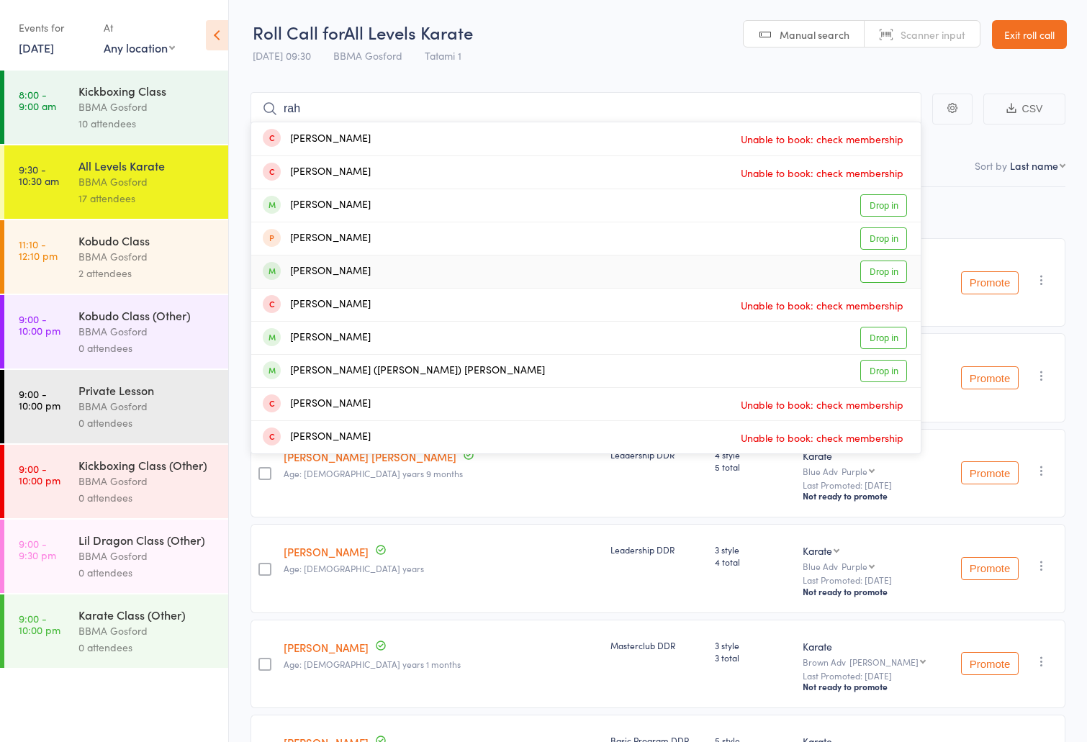
type input "rah"
click at [874, 270] on link "Drop in" at bounding box center [883, 272] width 47 height 22
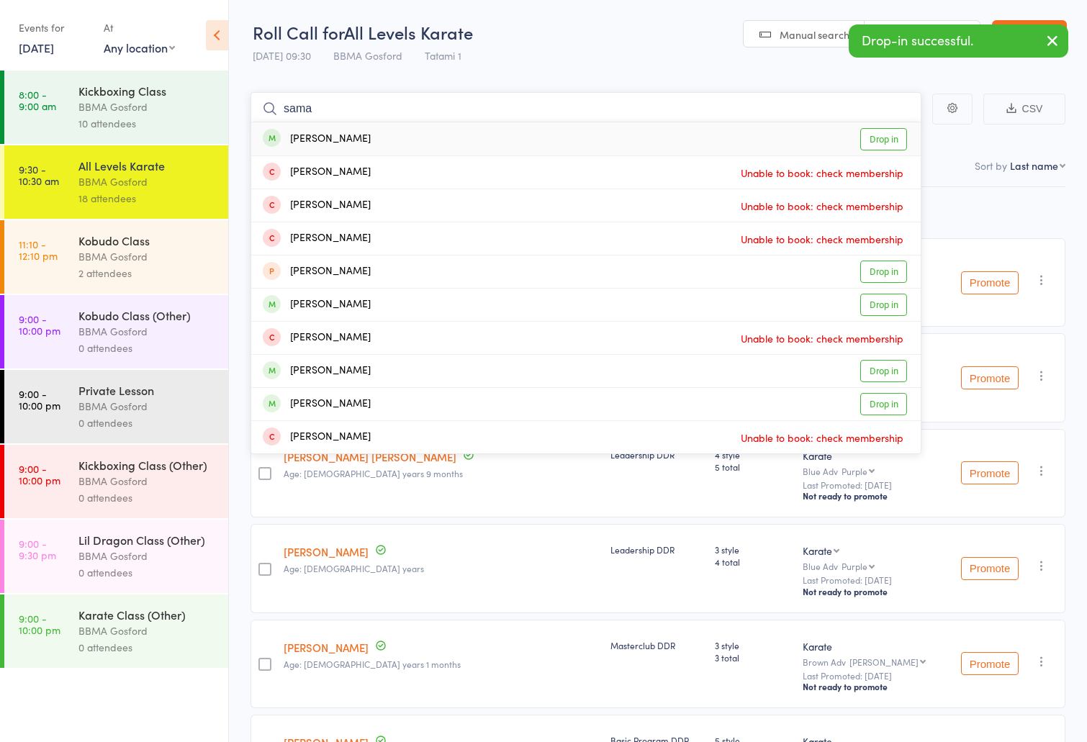
type input "sama"
click at [882, 142] on link "Drop in" at bounding box center [883, 139] width 47 height 22
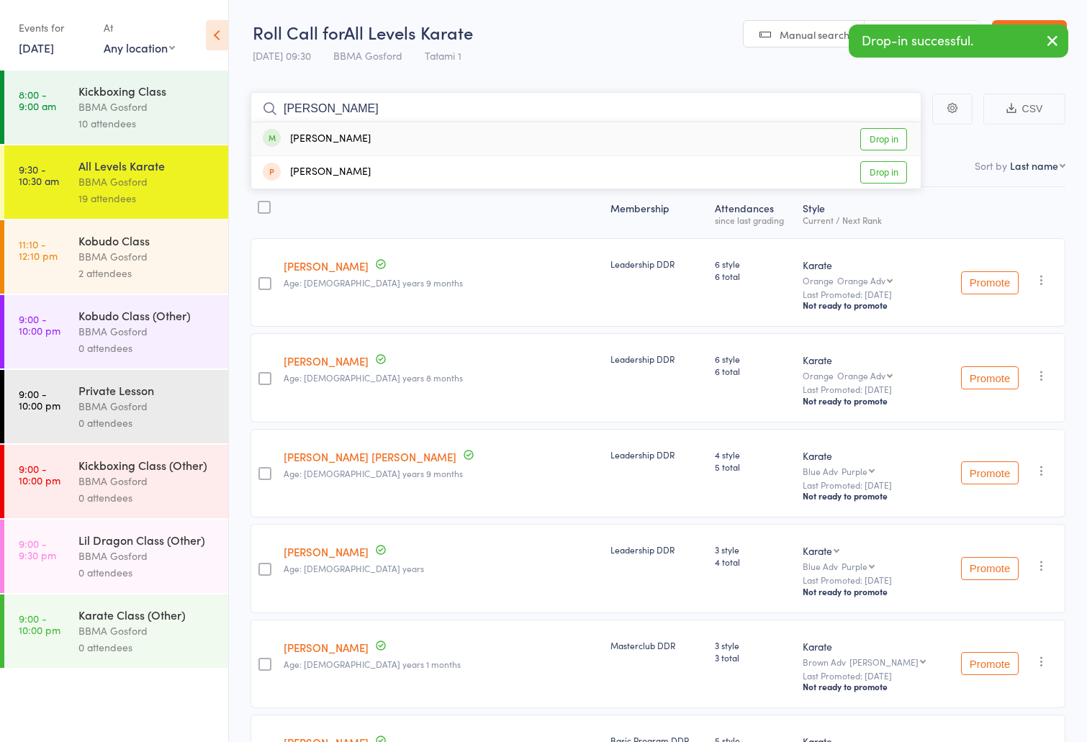
type input "[PERSON_NAME]"
click at [897, 142] on link "Drop in" at bounding box center [883, 139] width 47 height 22
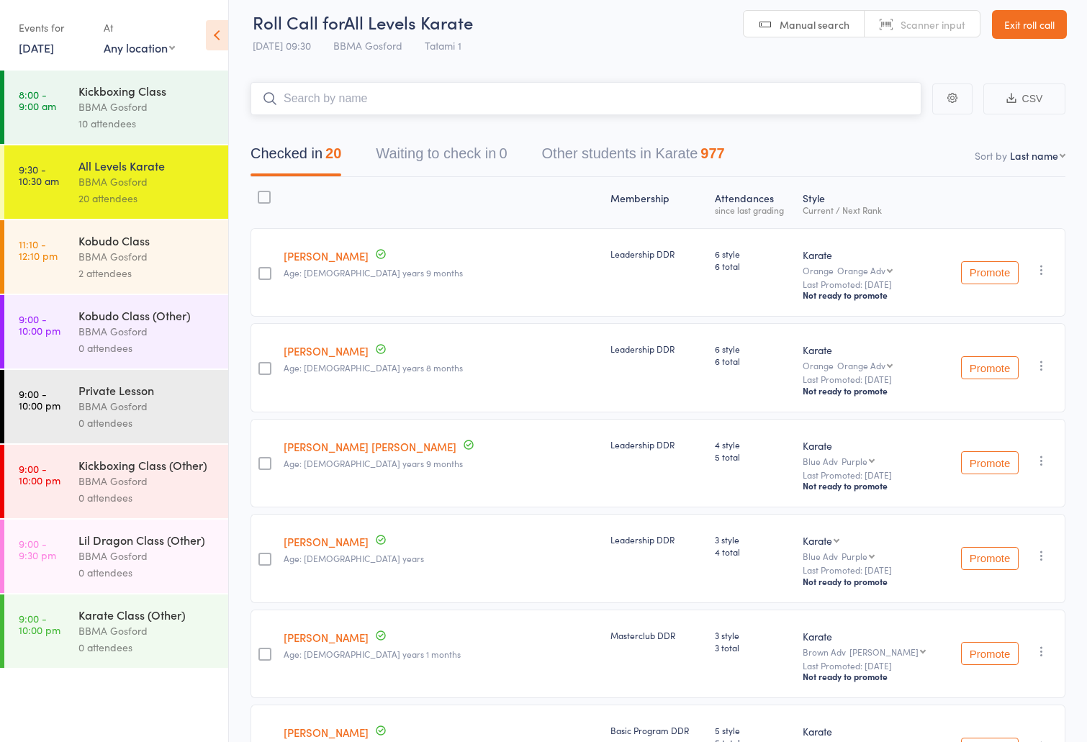
scroll to position [12, 0]
